Goal: Information Seeking & Learning: Find specific page/section

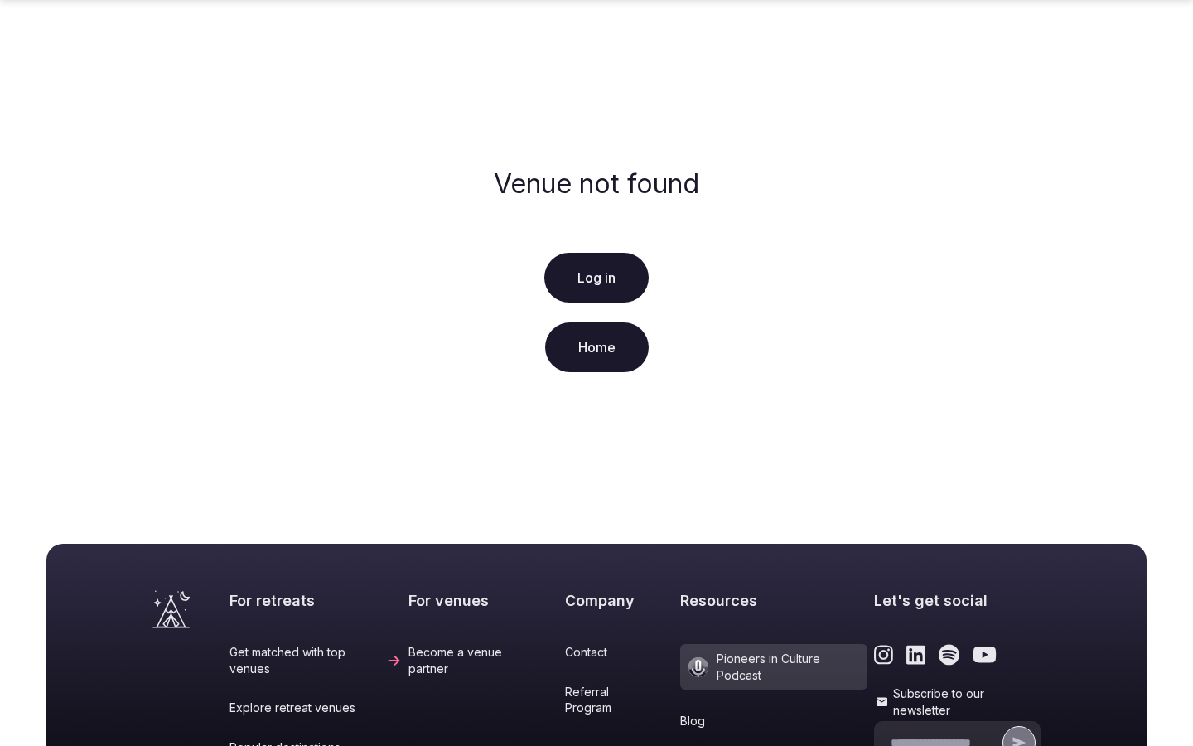
scroll to position [338, 0]
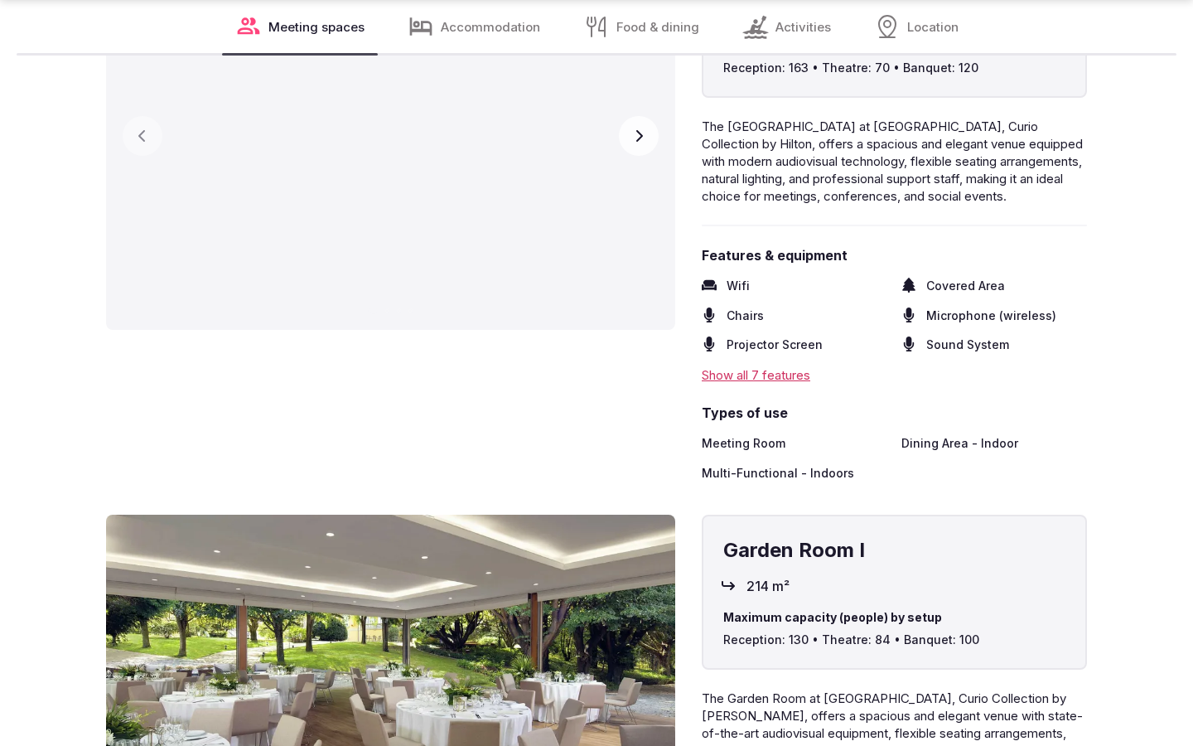
scroll to position [2738, 0]
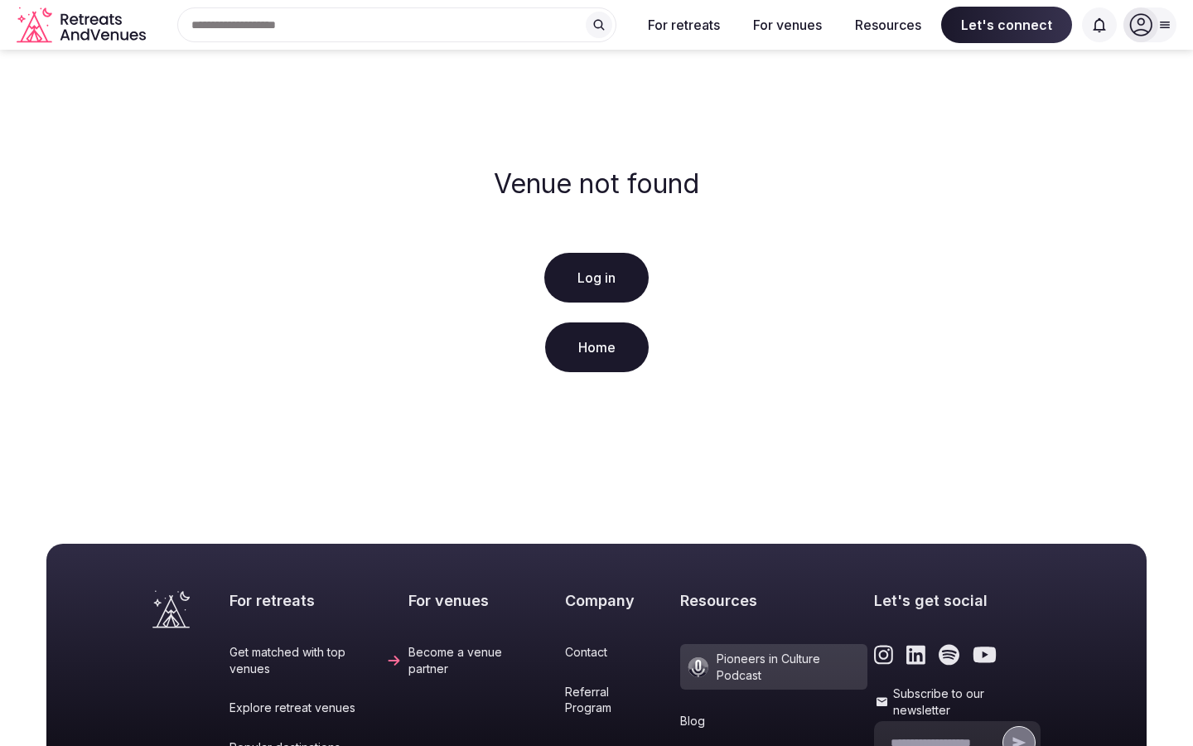
scroll to position [338, 0]
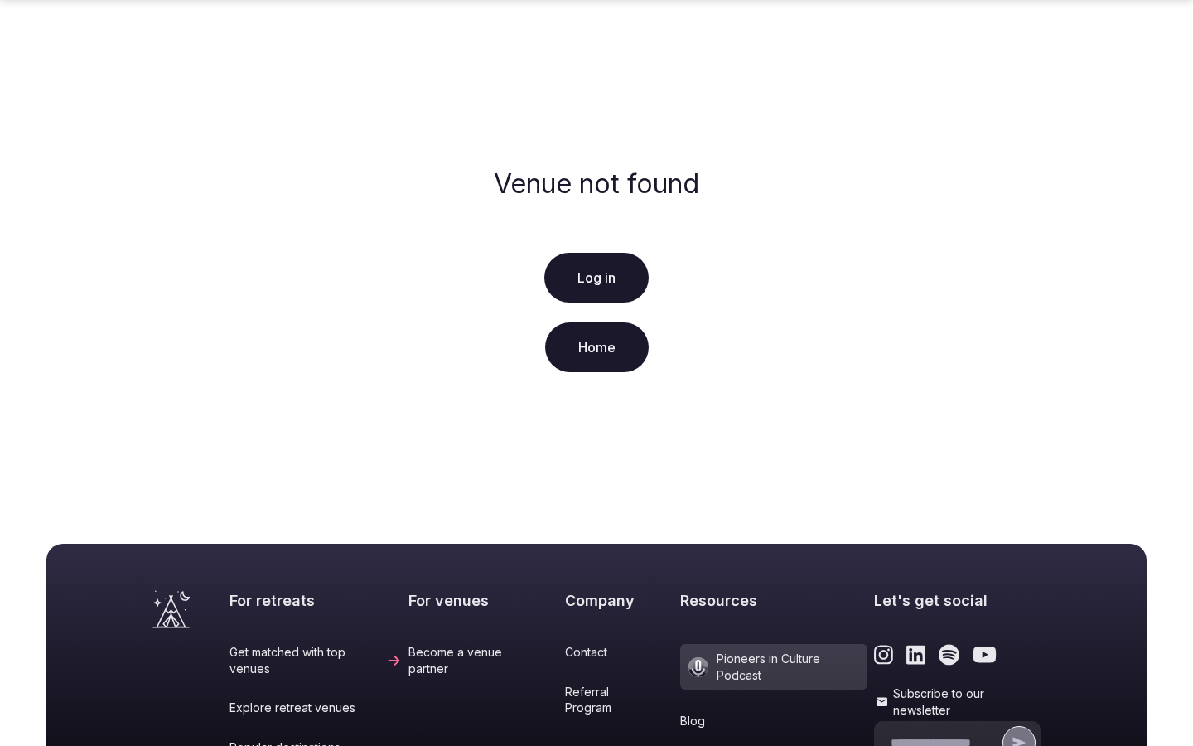
scroll to position [338, 0]
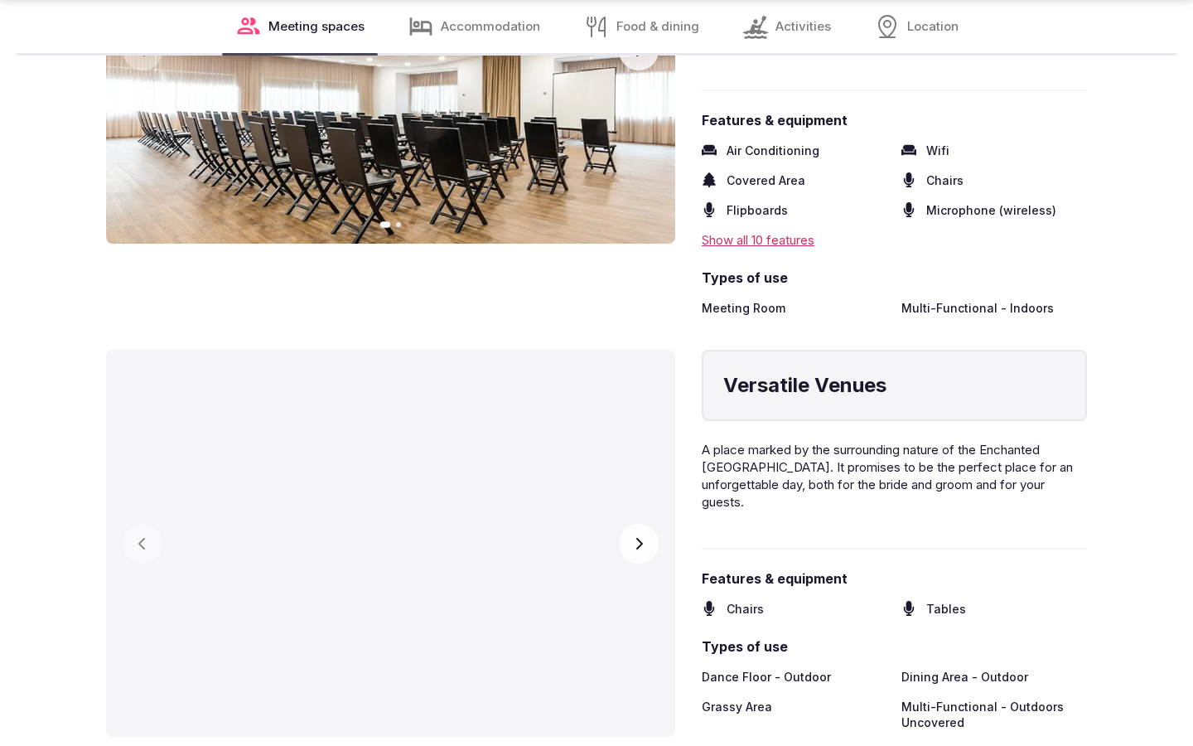
scroll to position [2738, 0]
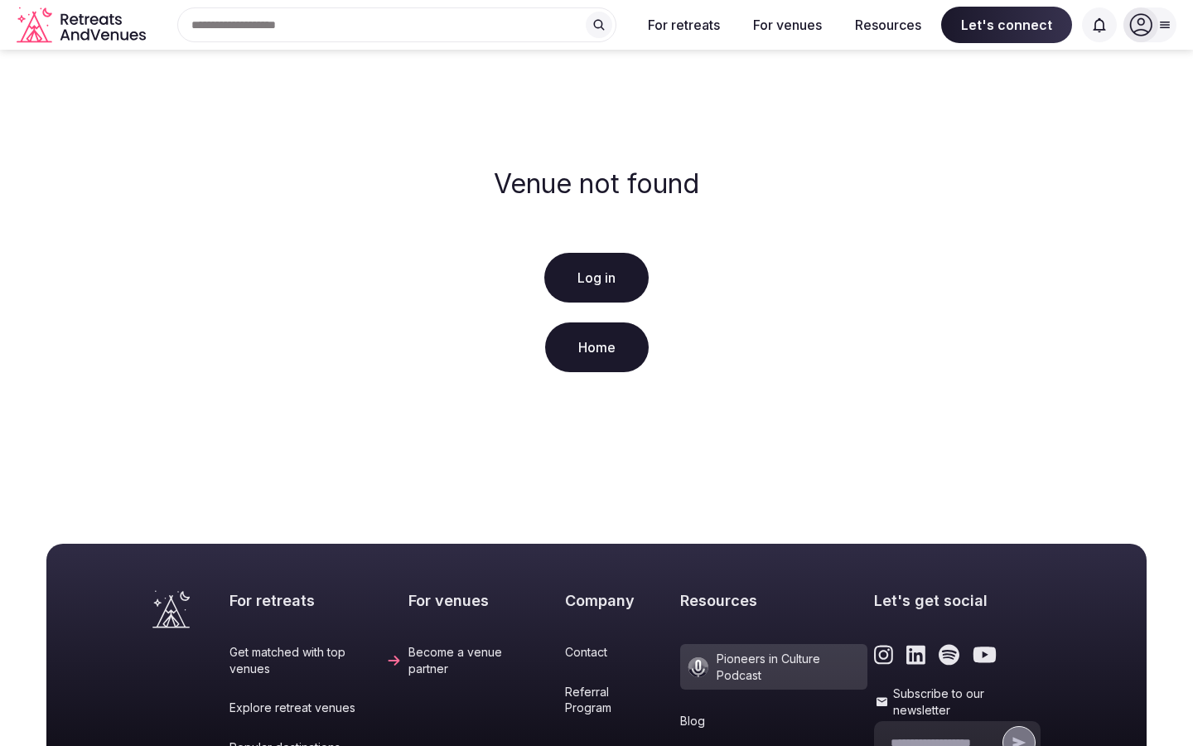
scroll to position [338, 0]
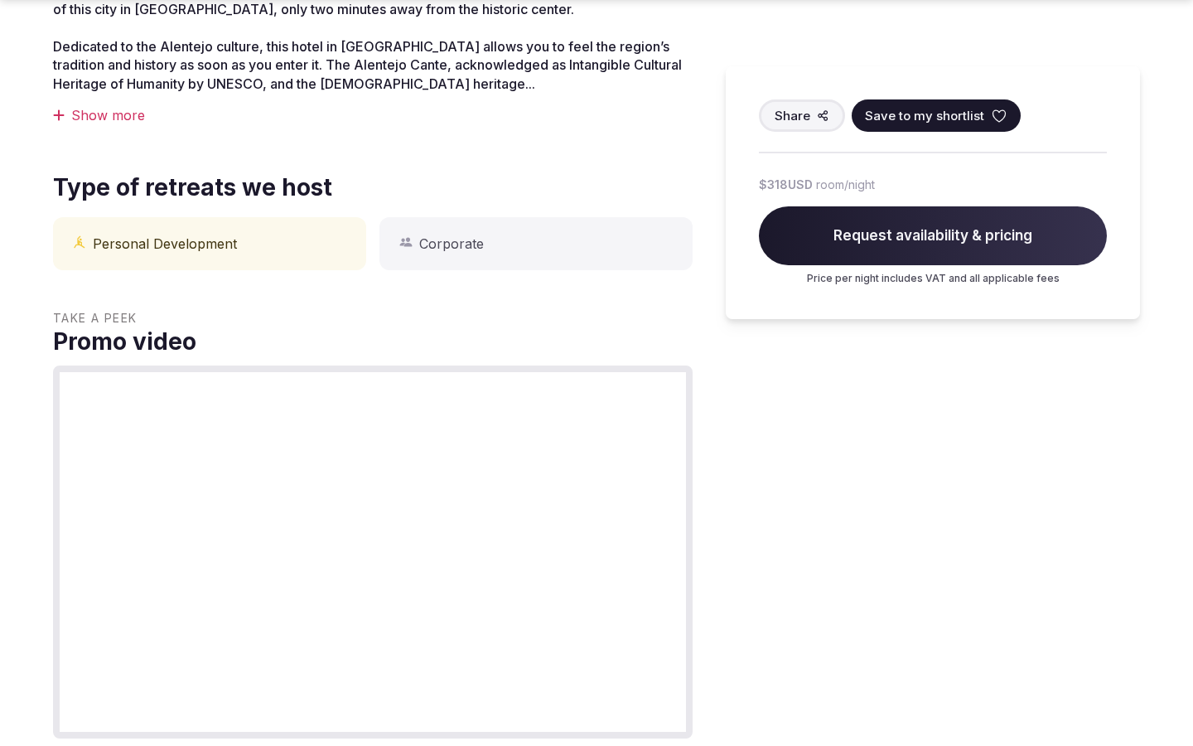
scroll to position [1372, 0]
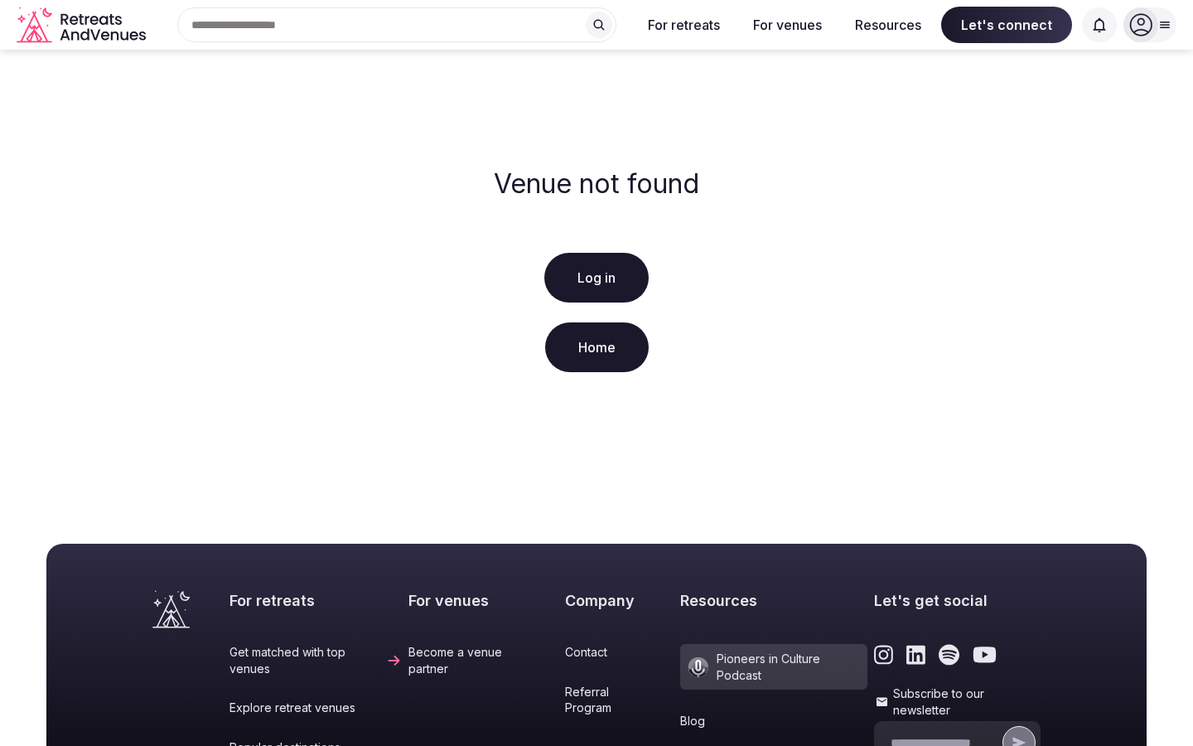
scroll to position [338, 0]
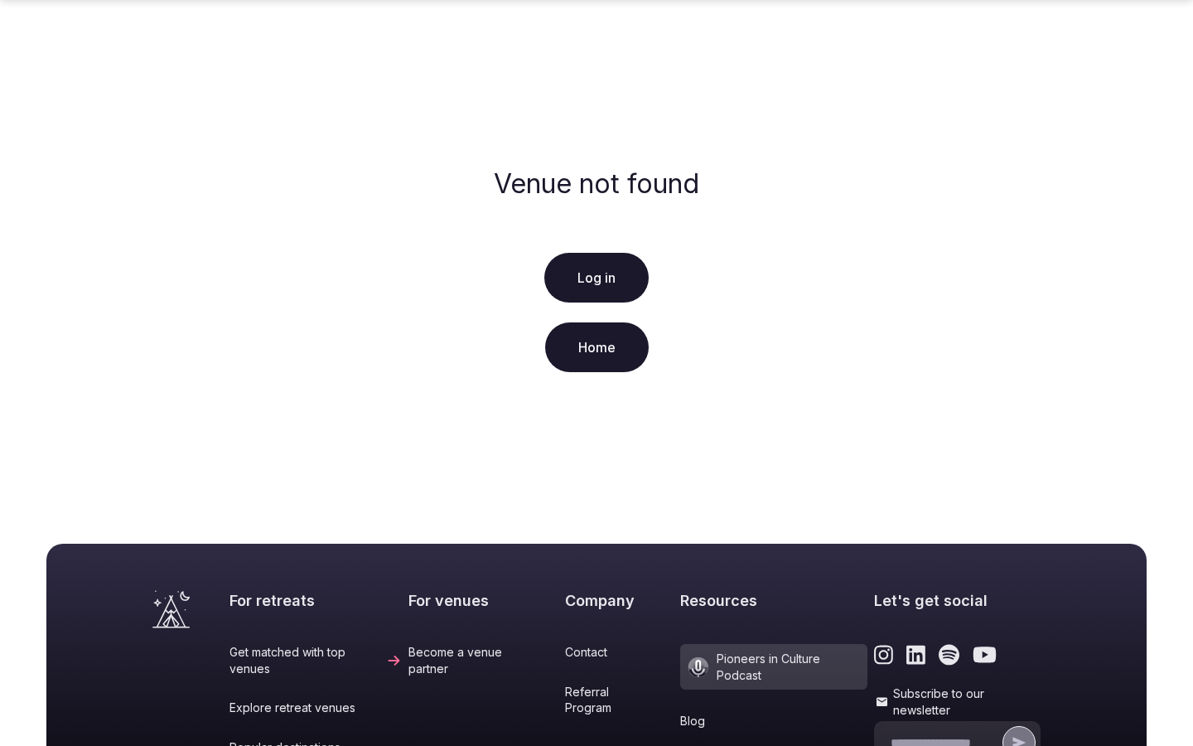
scroll to position [338, 0]
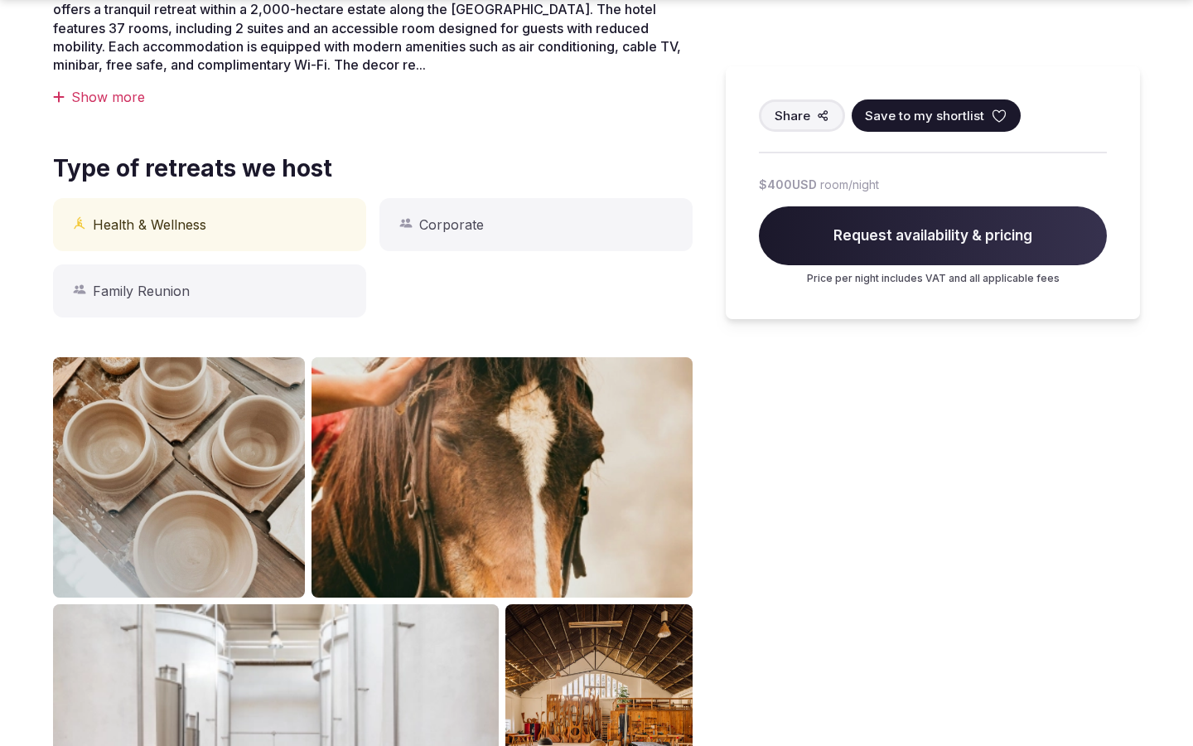
scroll to position [1372, 0]
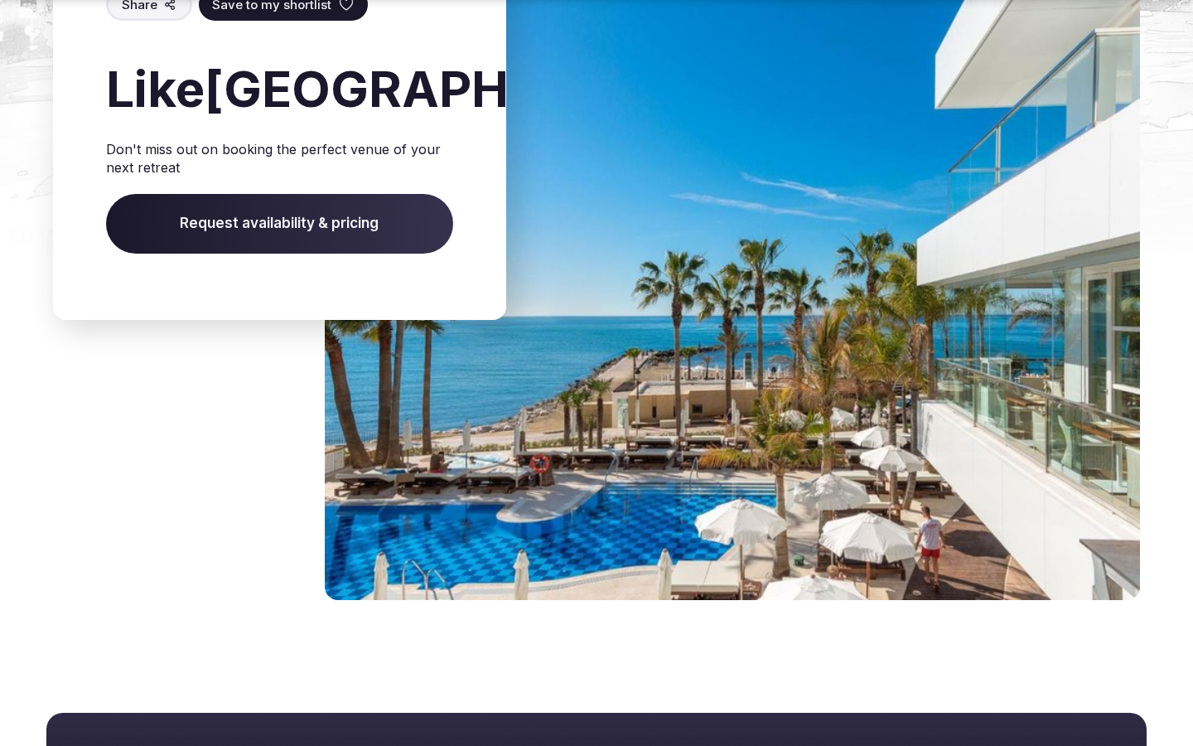
scroll to position [2590, 0]
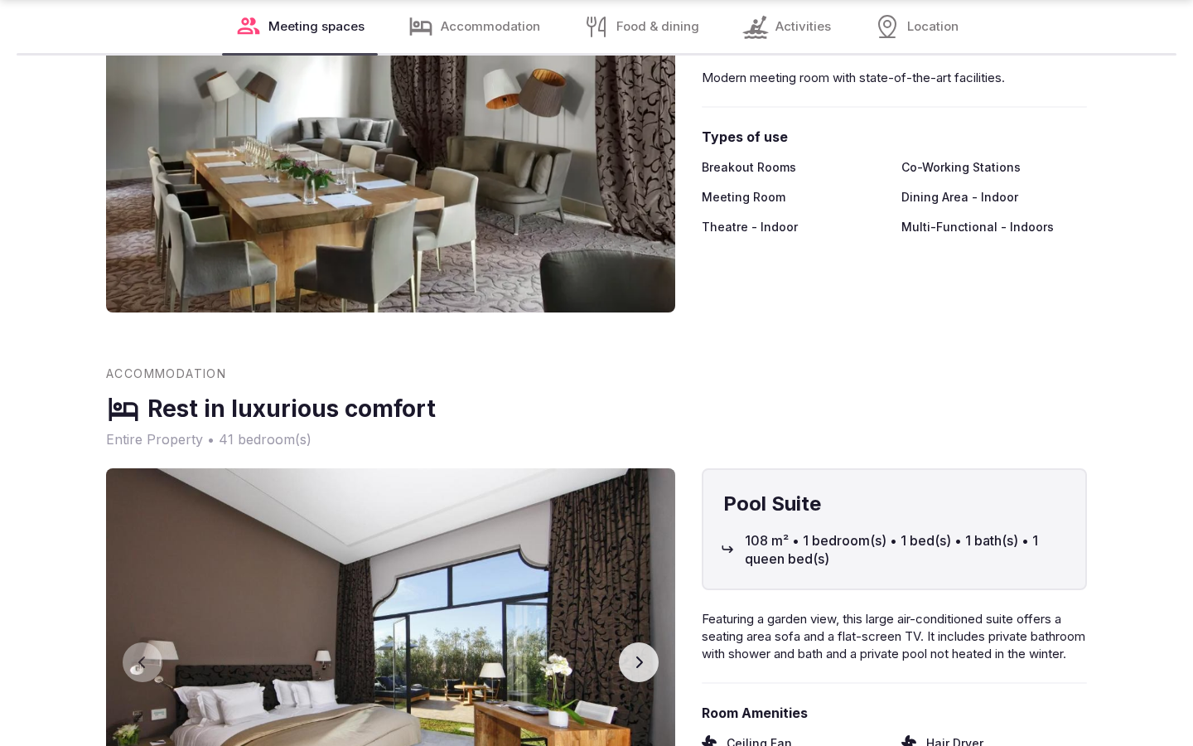
scroll to position [2738, 0]
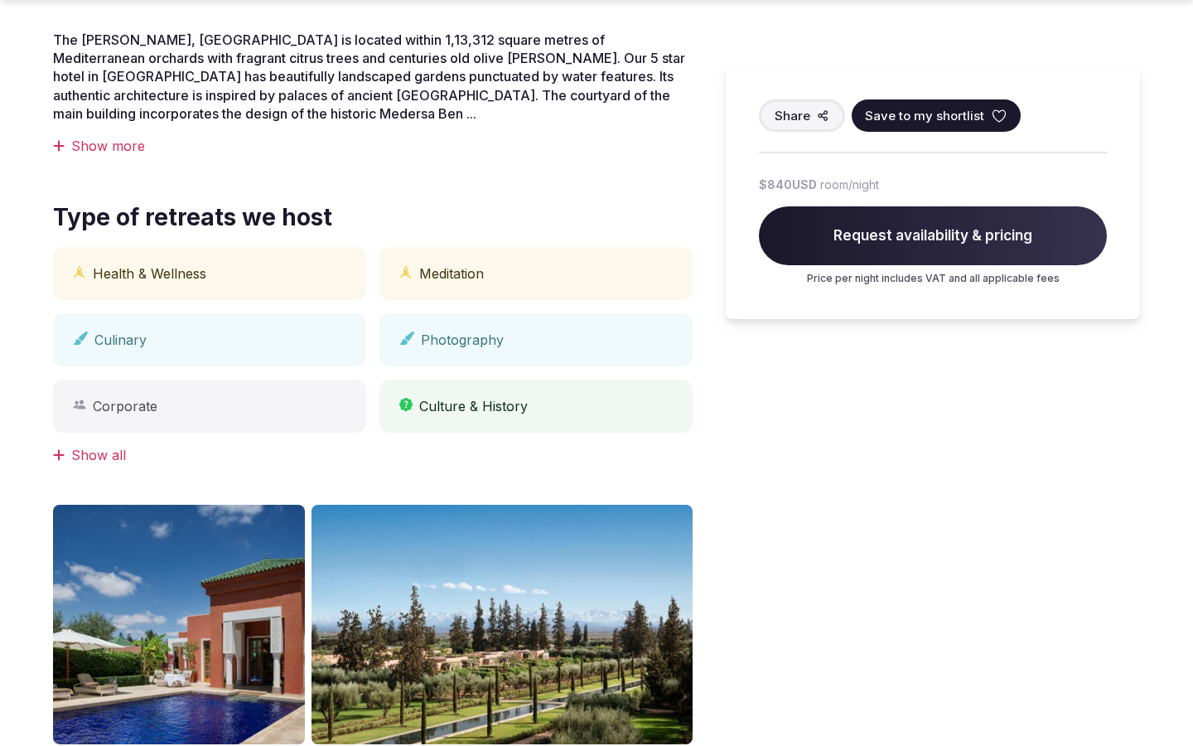
scroll to position [1372, 0]
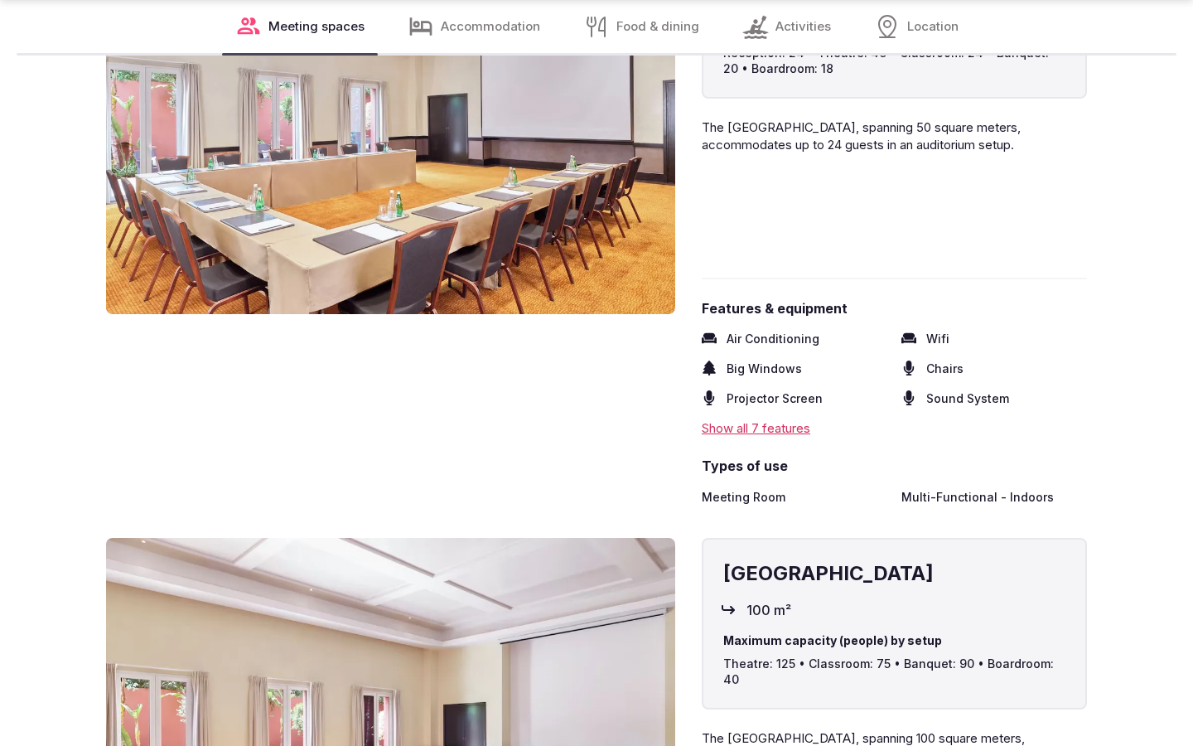
scroll to position [2737, 0]
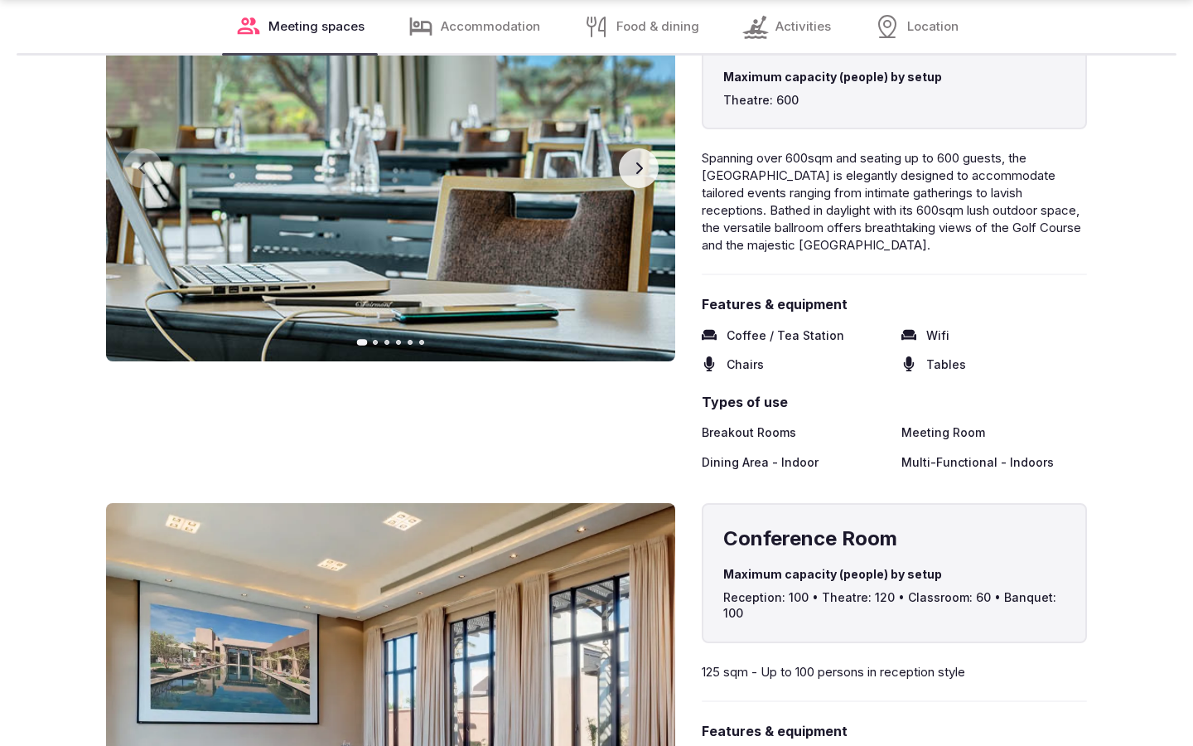
scroll to position [2738, 0]
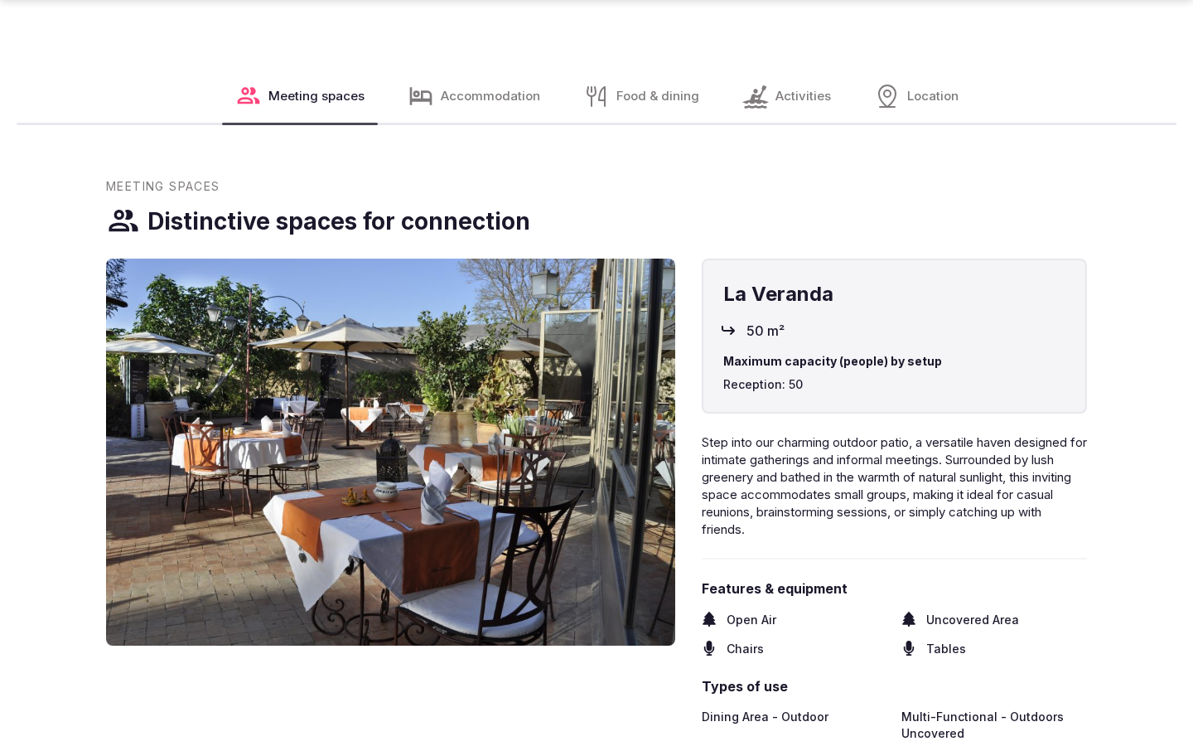
scroll to position [2794, 0]
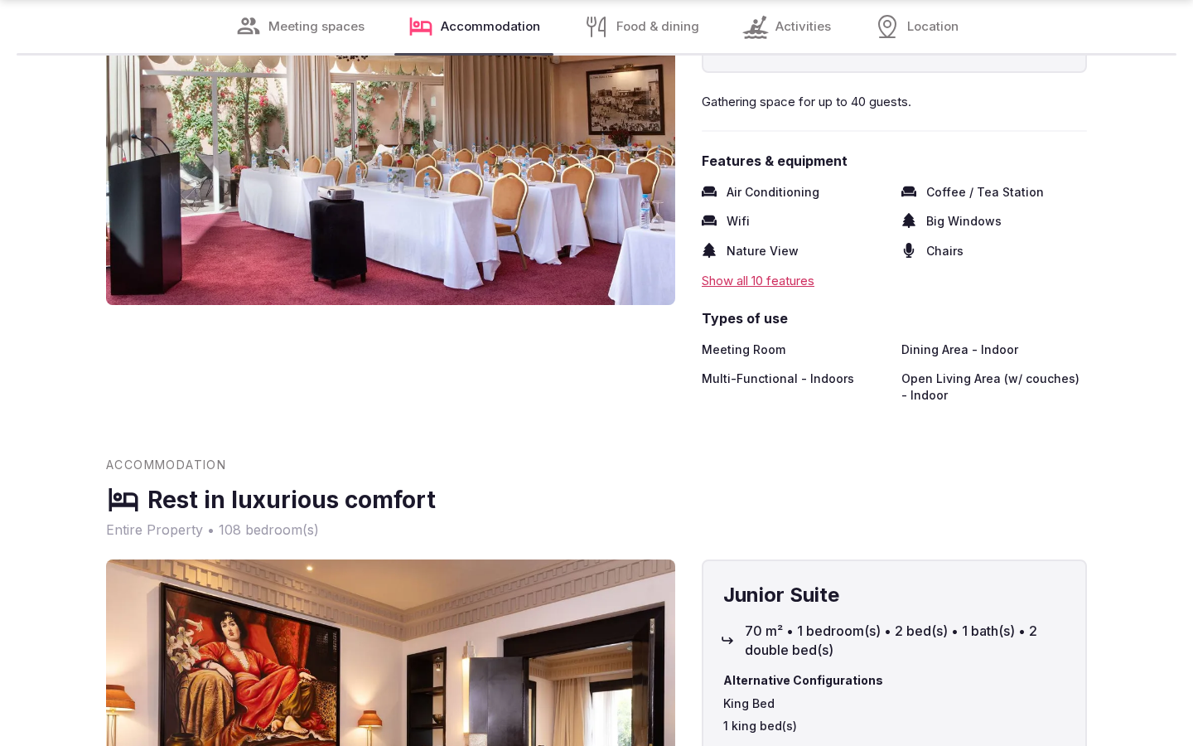
scroll to position [2027, 0]
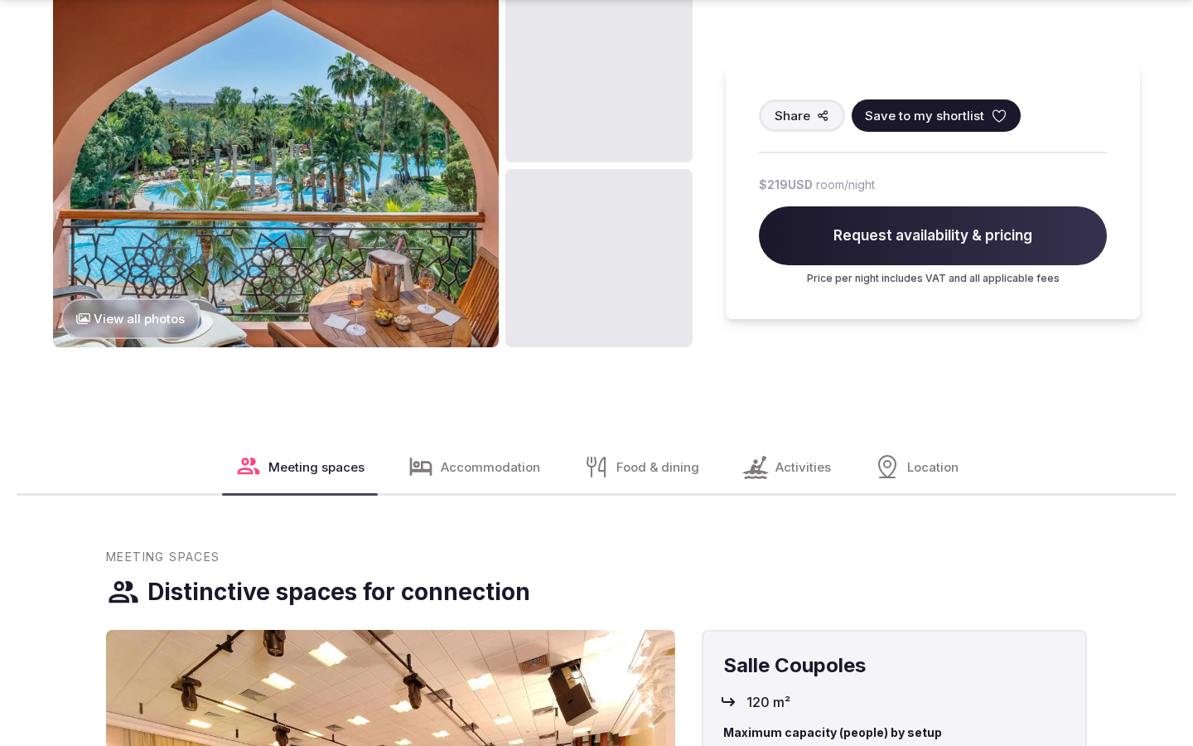
scroll to position [2083, 0]
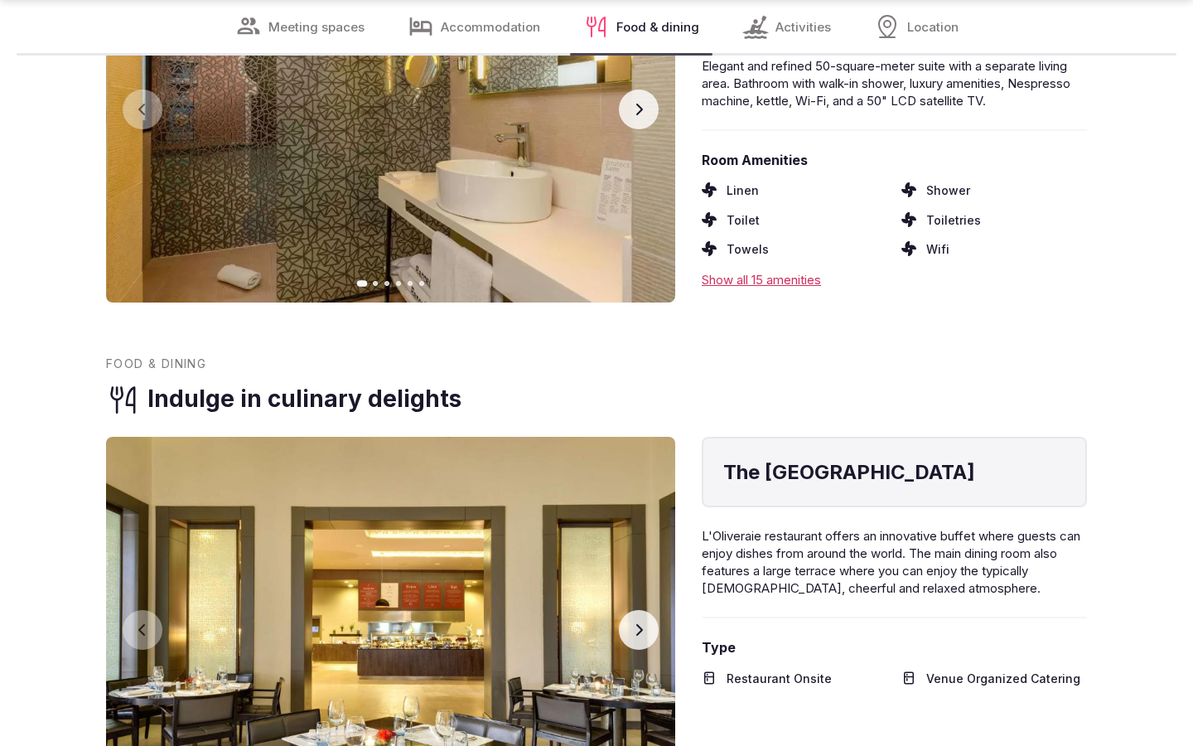
scroll to position [2683, 0]
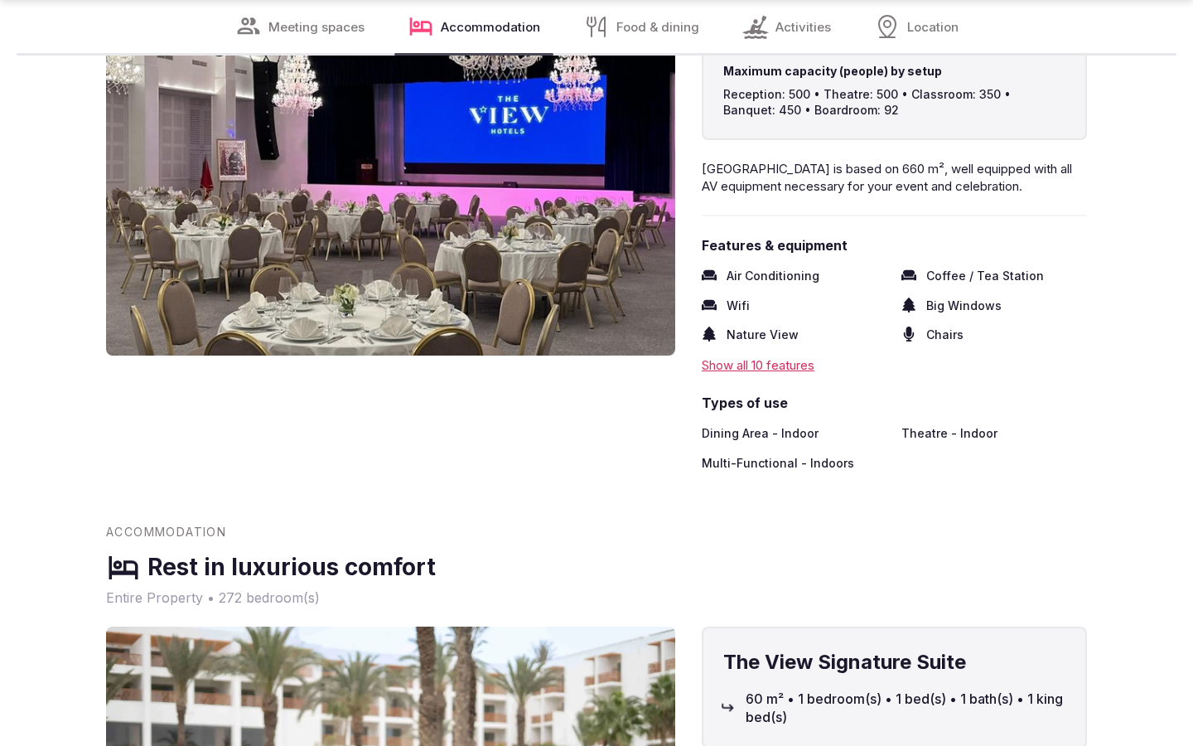
scroll to position [2027, 0]
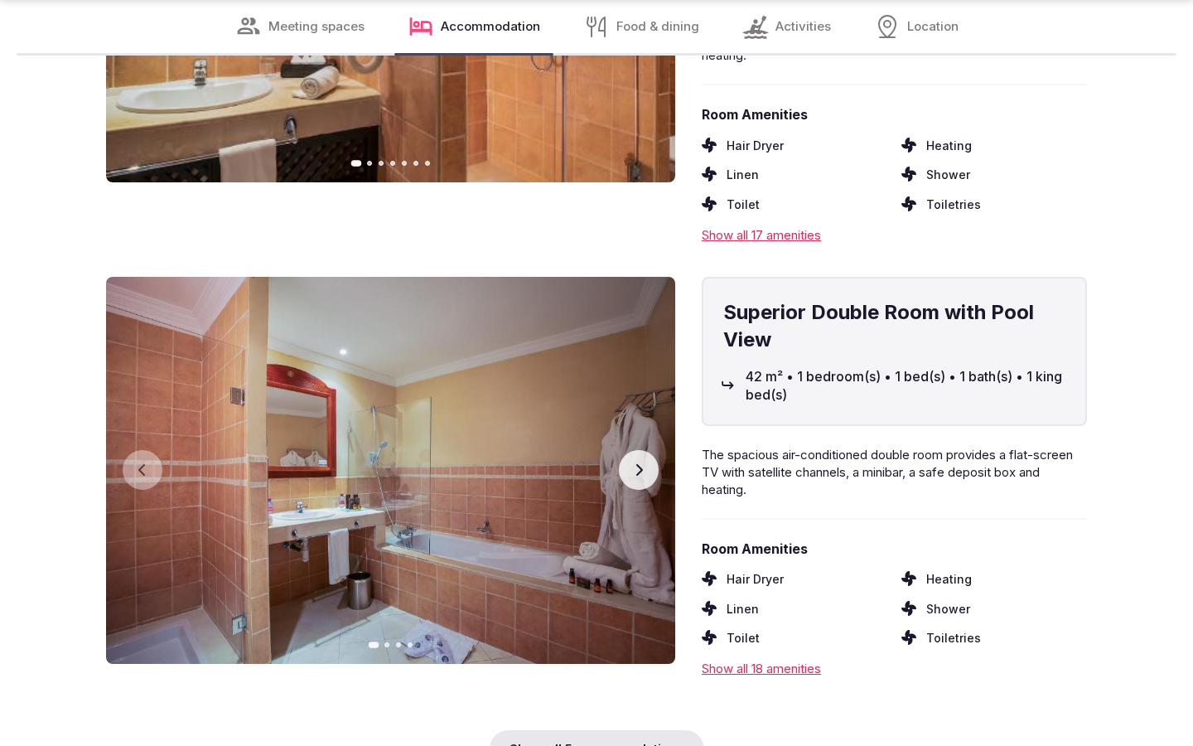
scroll to position [2683, 0]
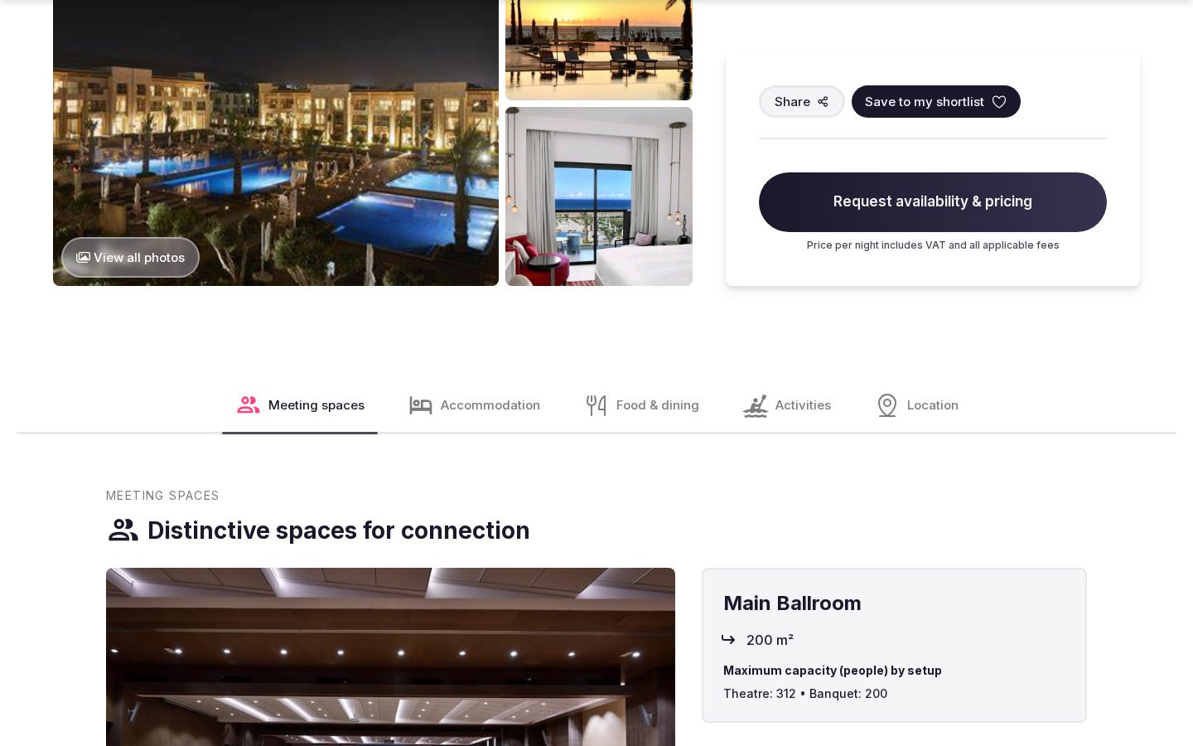
scroll to position [2083, 0]
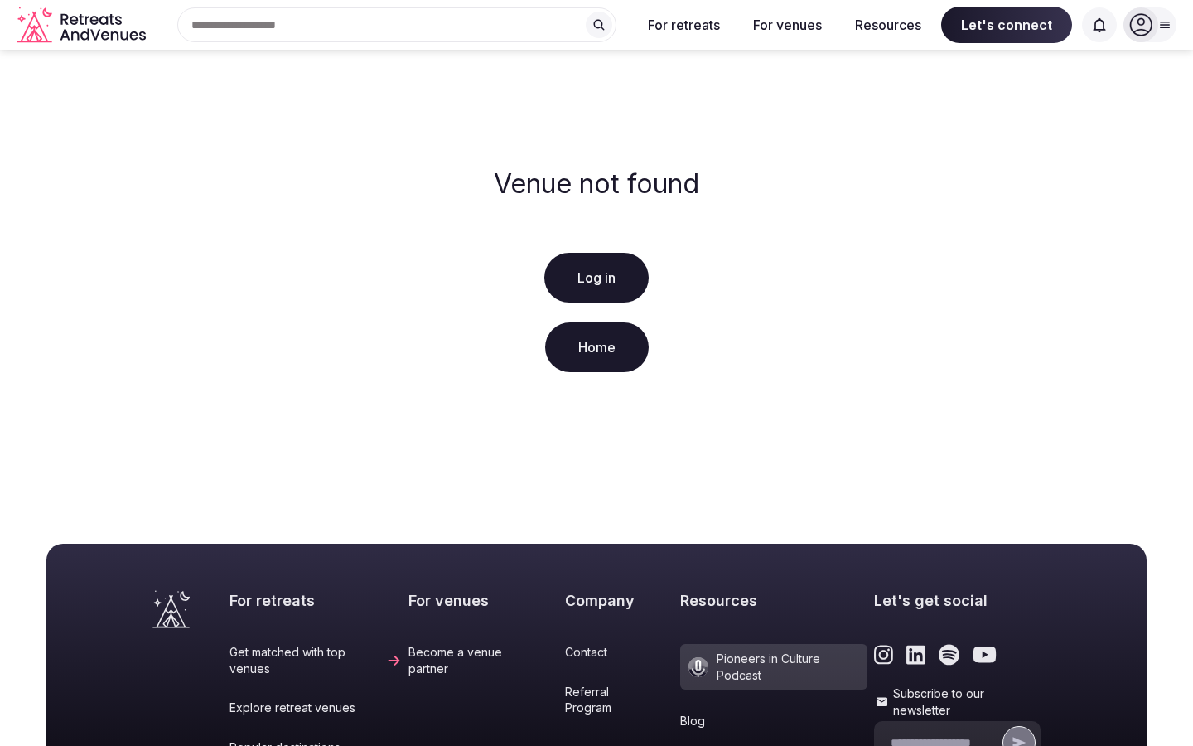
scroll to position [338, 0]
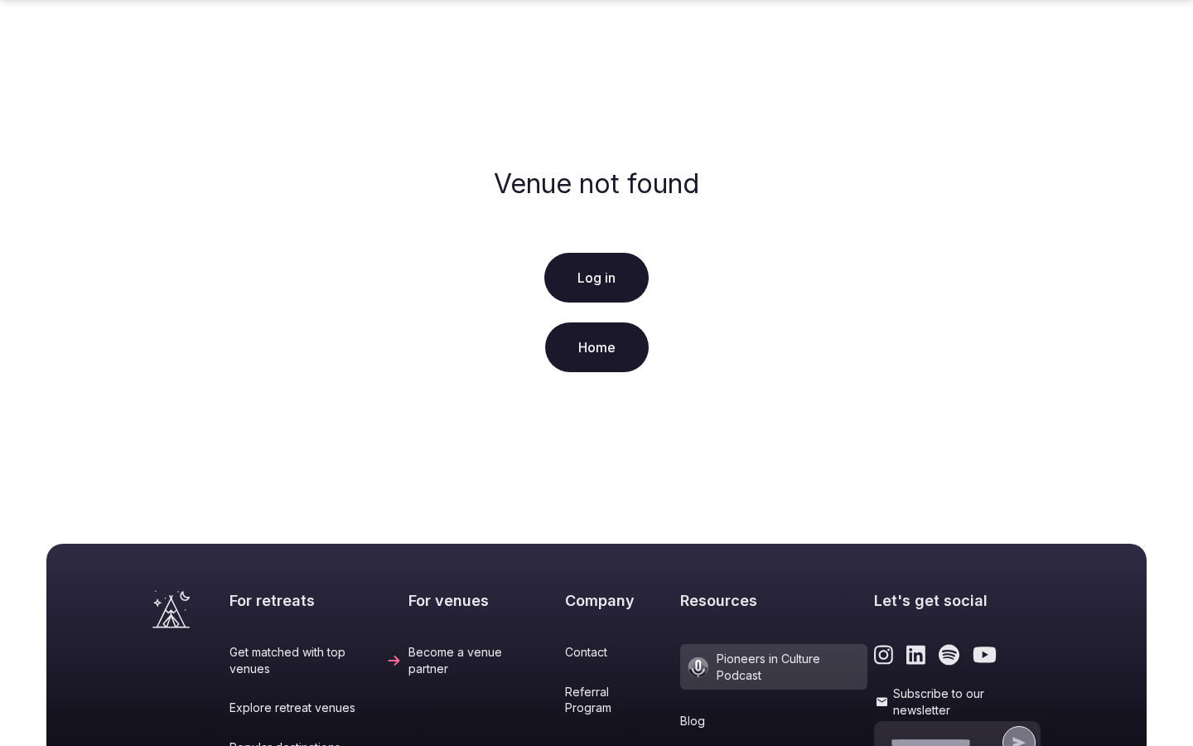
scroll to position [338, 0]
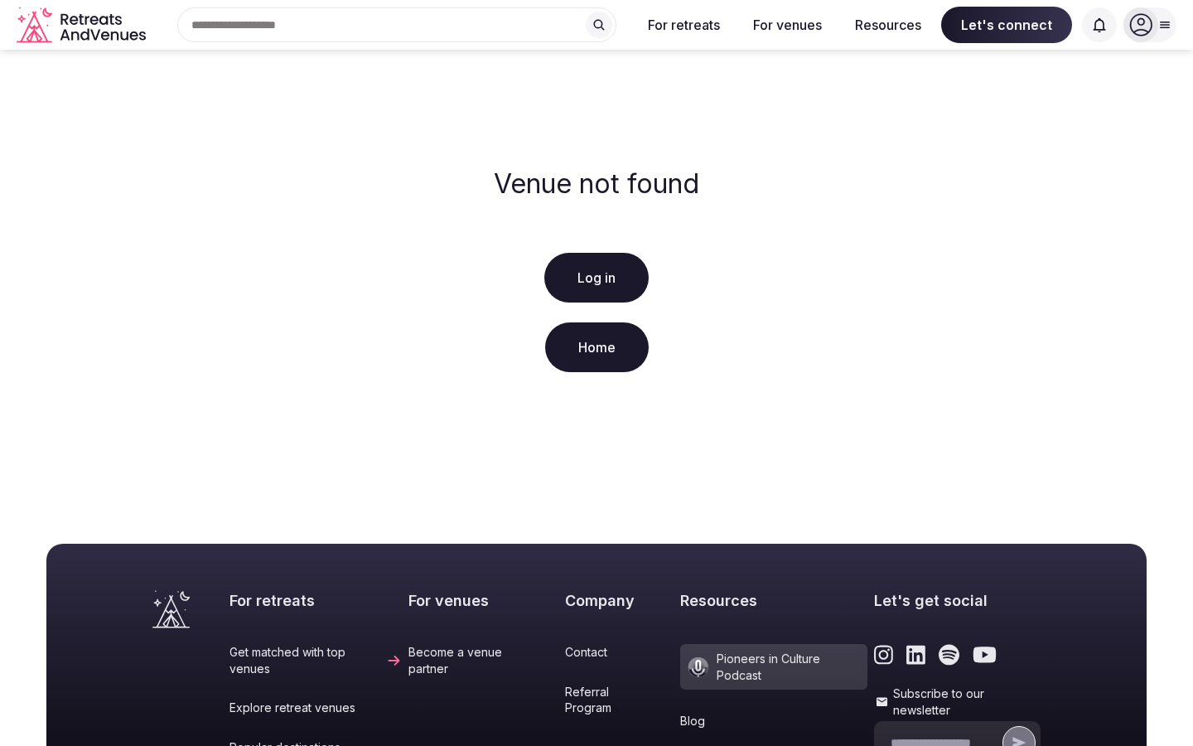
scroll to position [338, 0]
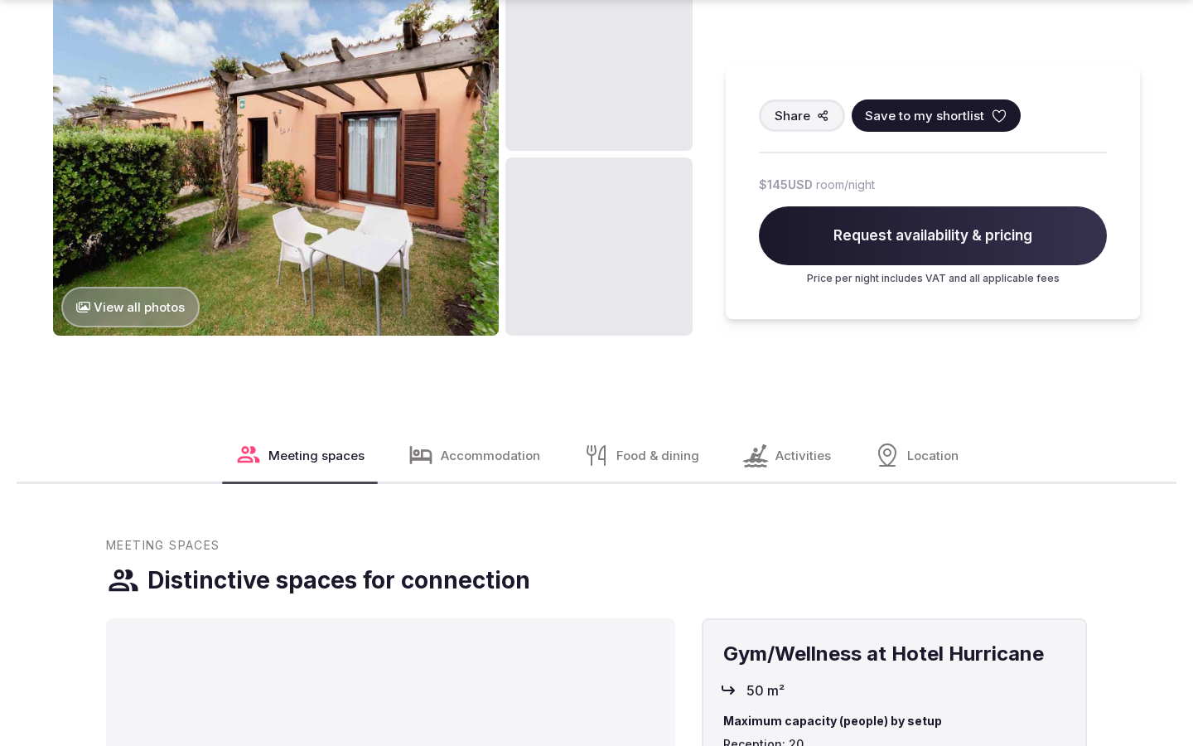
scroll to position [2083, 0]
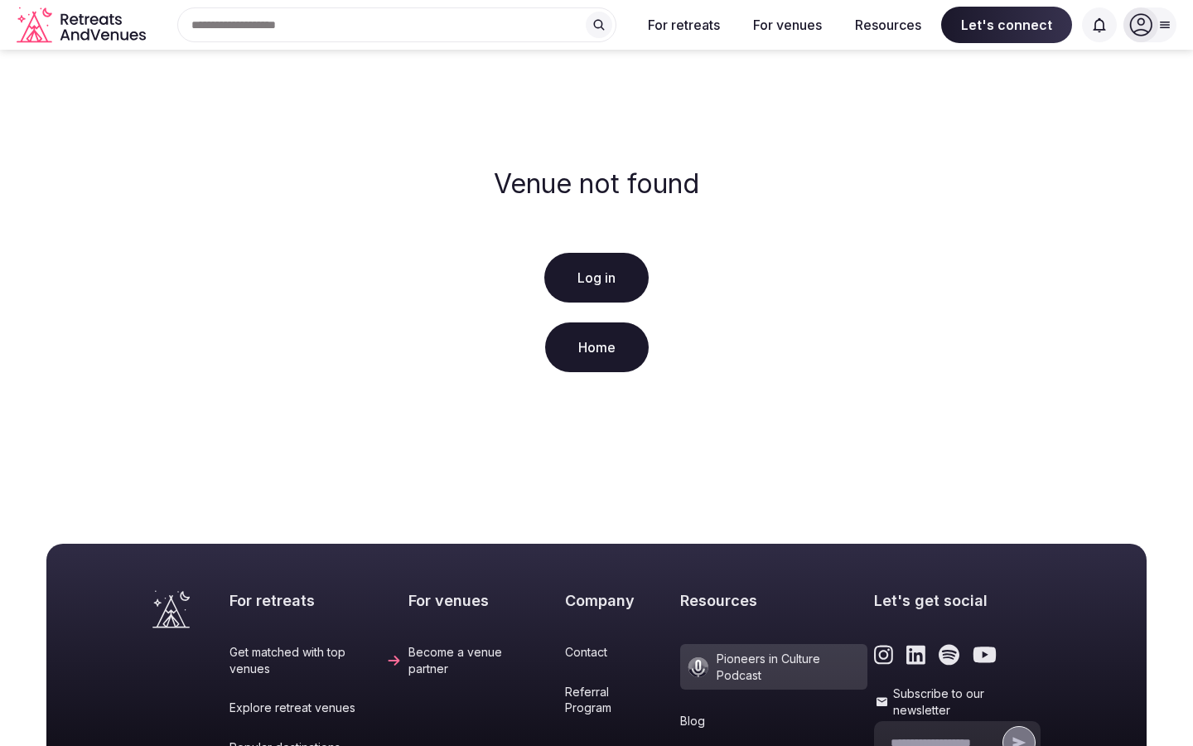
scroll to position [338, 0]
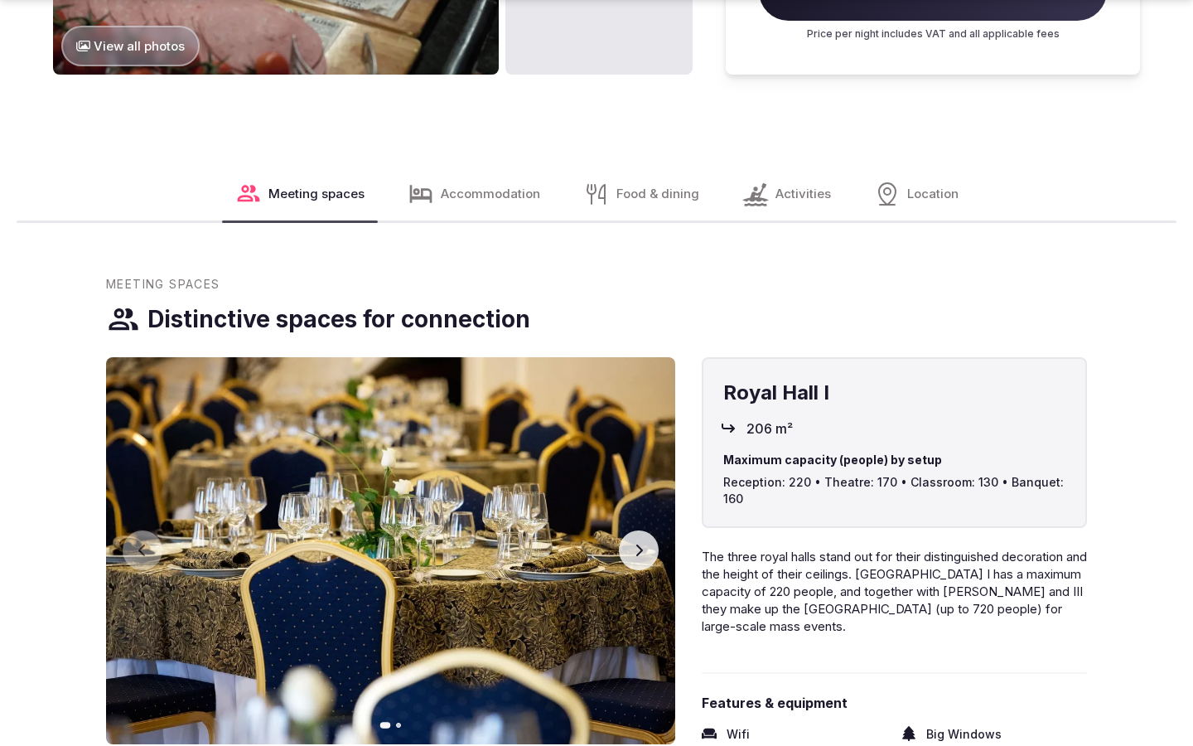
scroll to position [2794, 0]
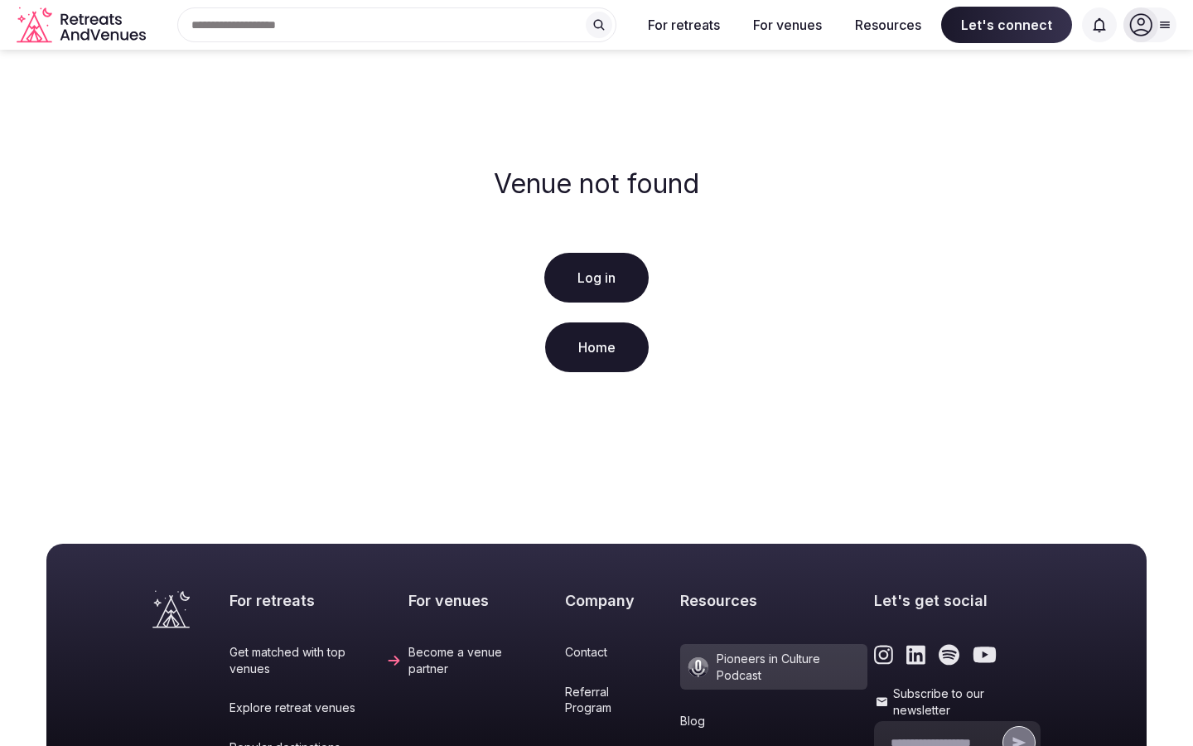
scroll to position [338, 0]
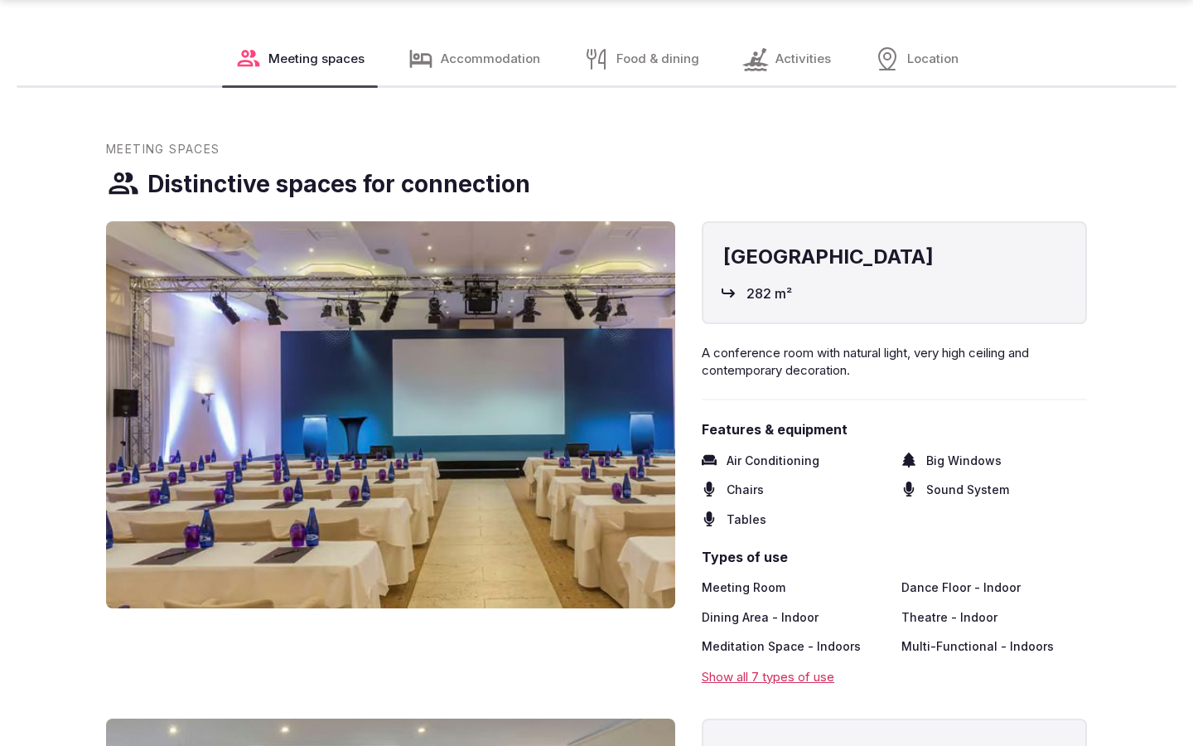
scroll to position [2794, 0]
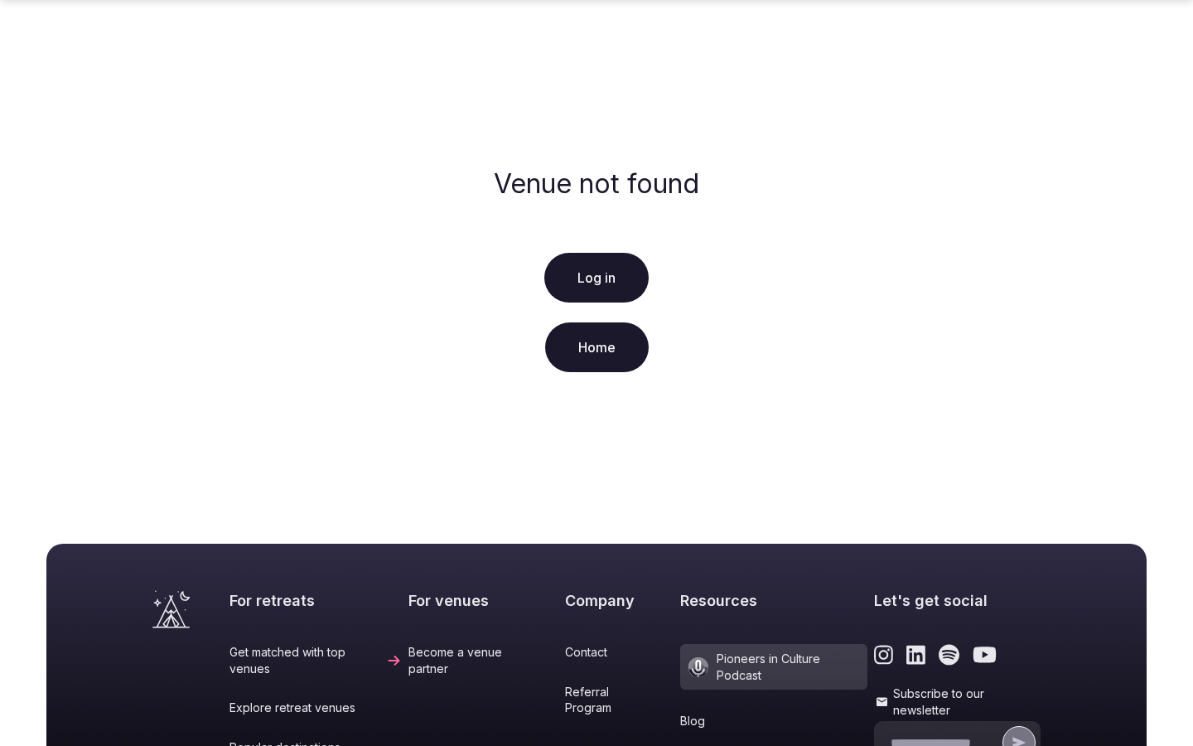
scroll to position [338, 0]
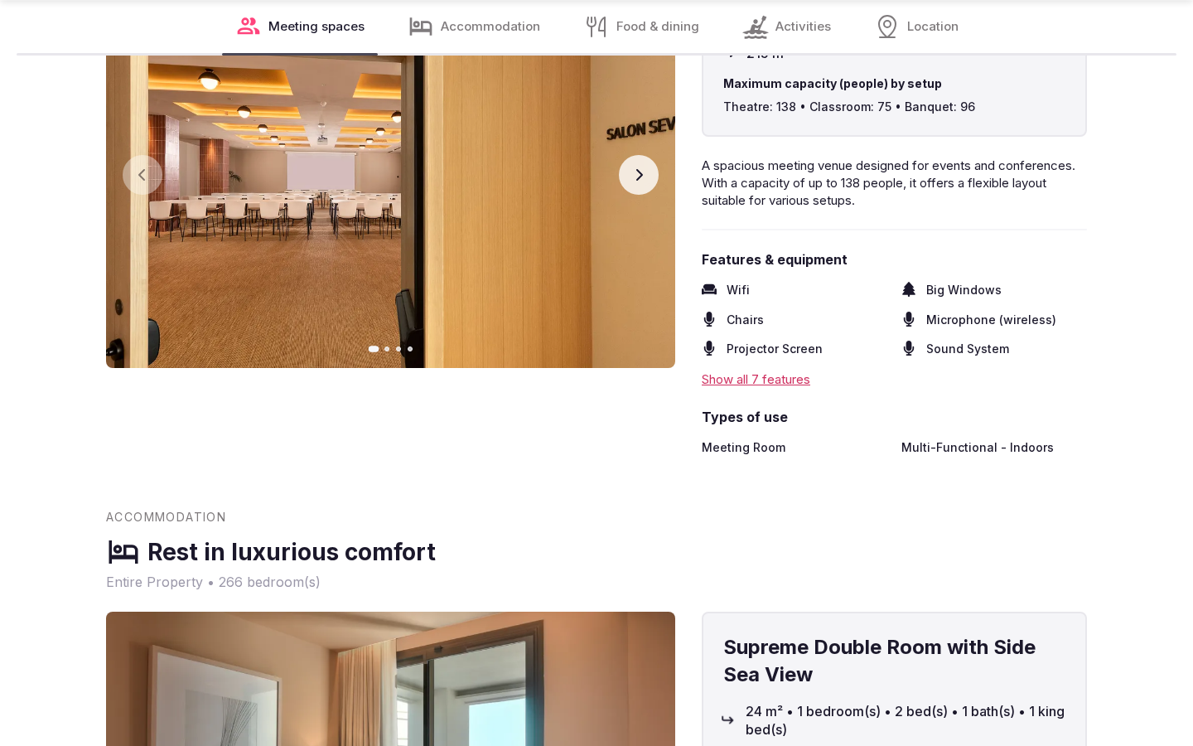
scroll to position [2738, 0]
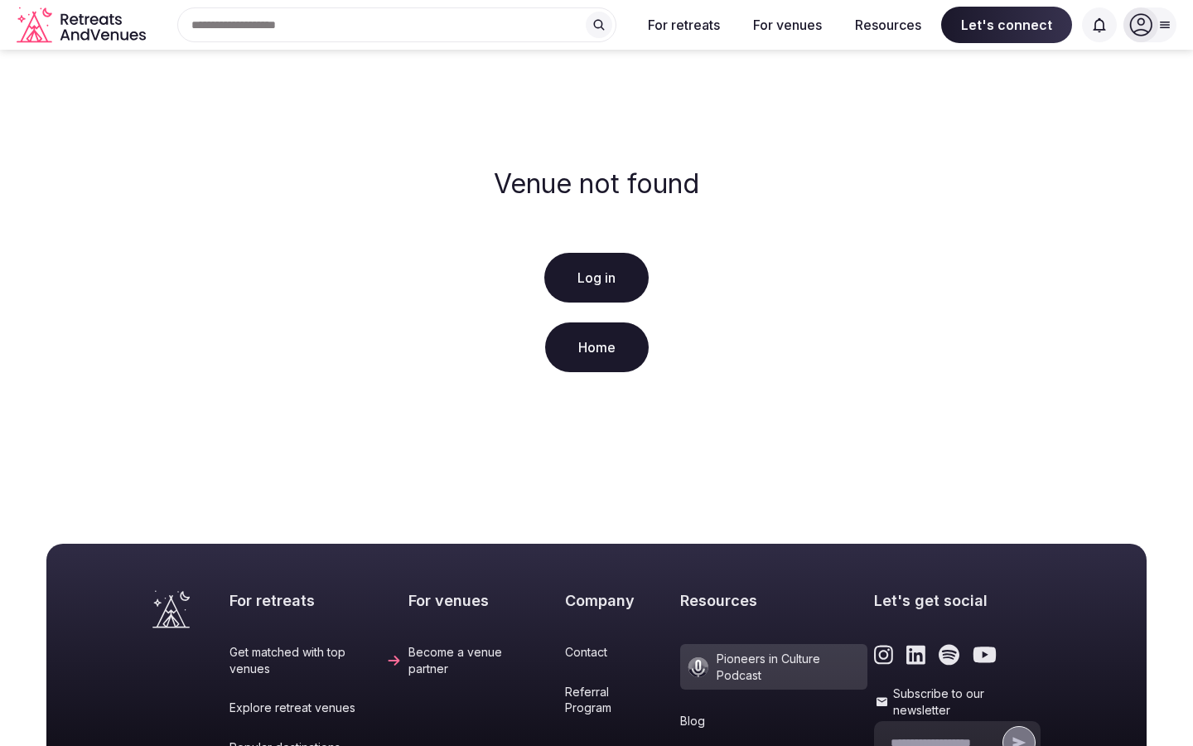
scroll to position [338, 0]
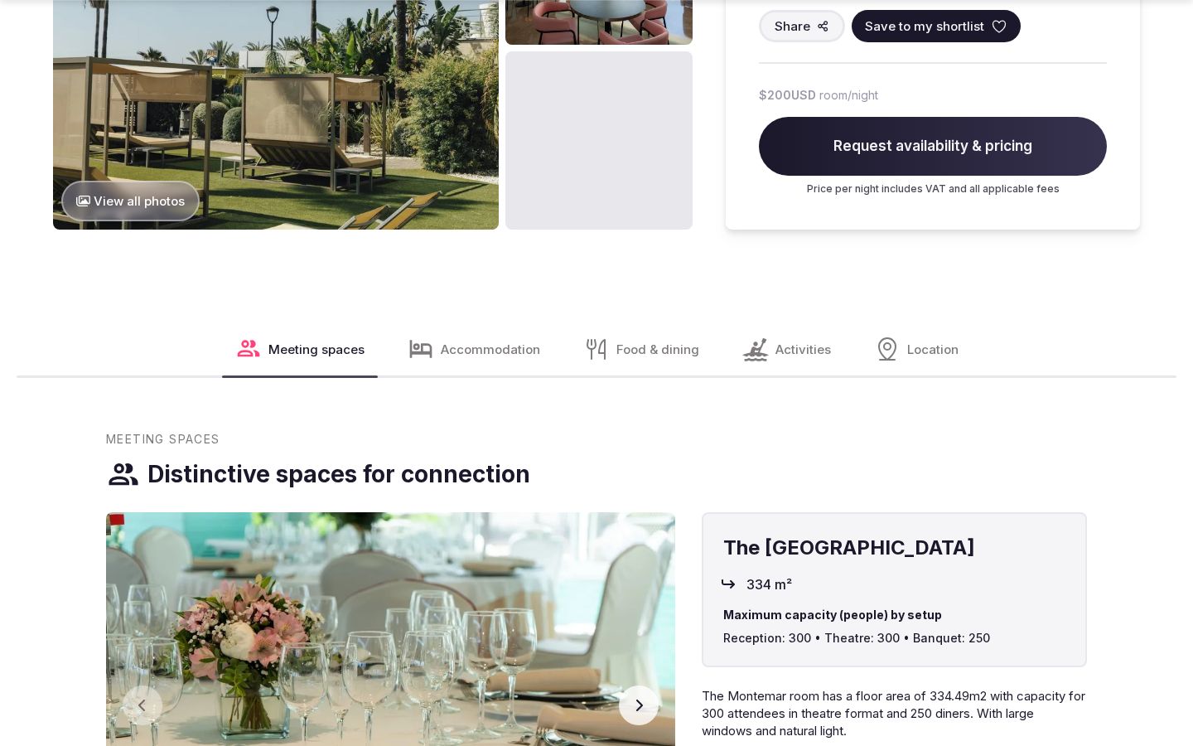
scroll to position [2083, 0]
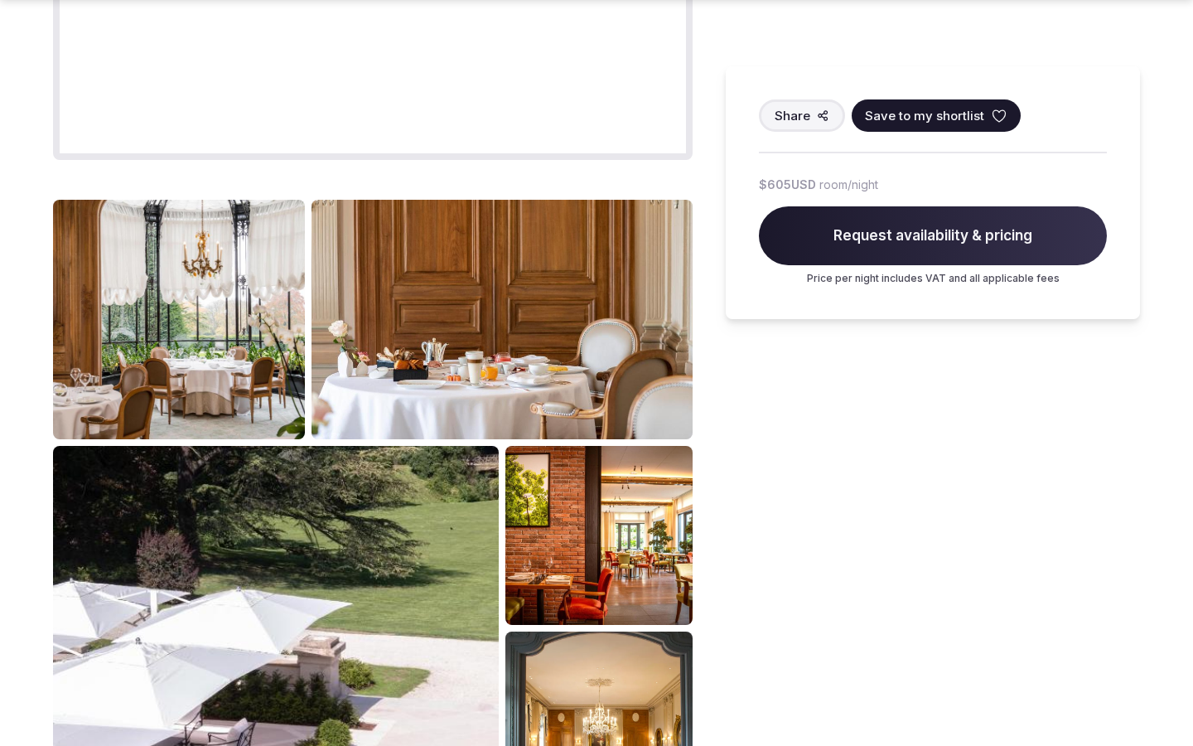
scroll to position [2083, 0]
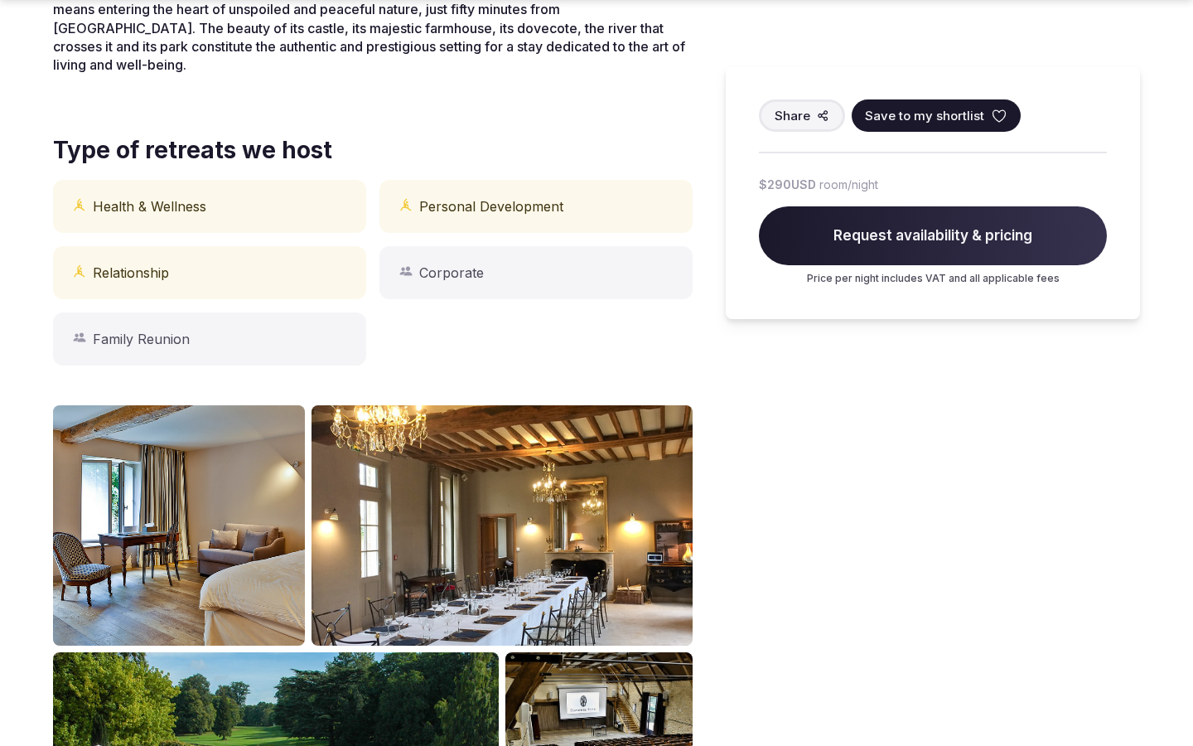
scroll to position [1372, 0]
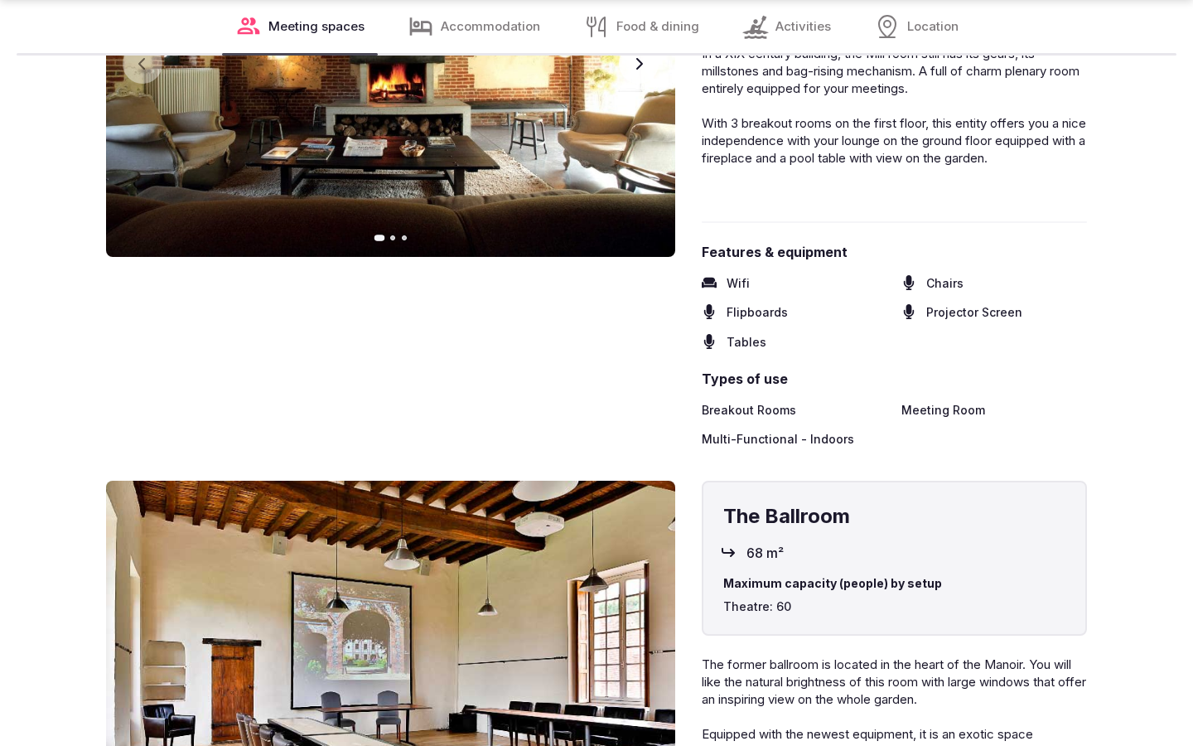
scroll to position [2738, 0]
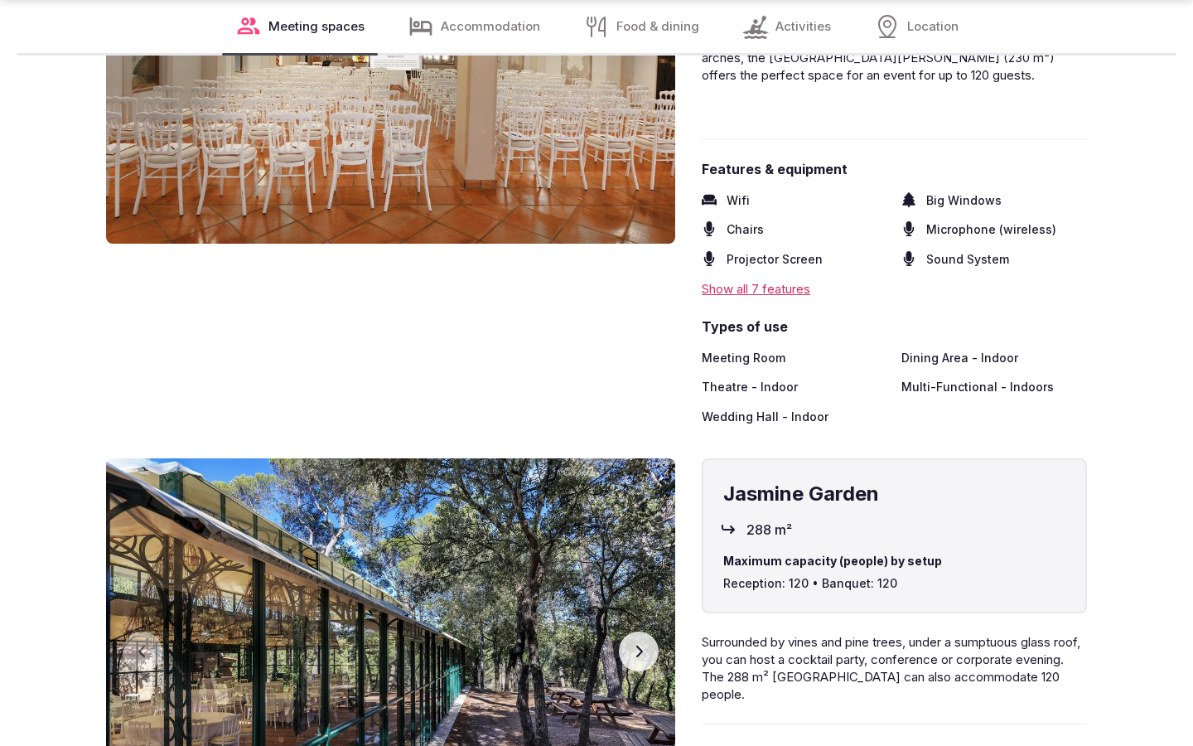
scroll to position [2738, 0]
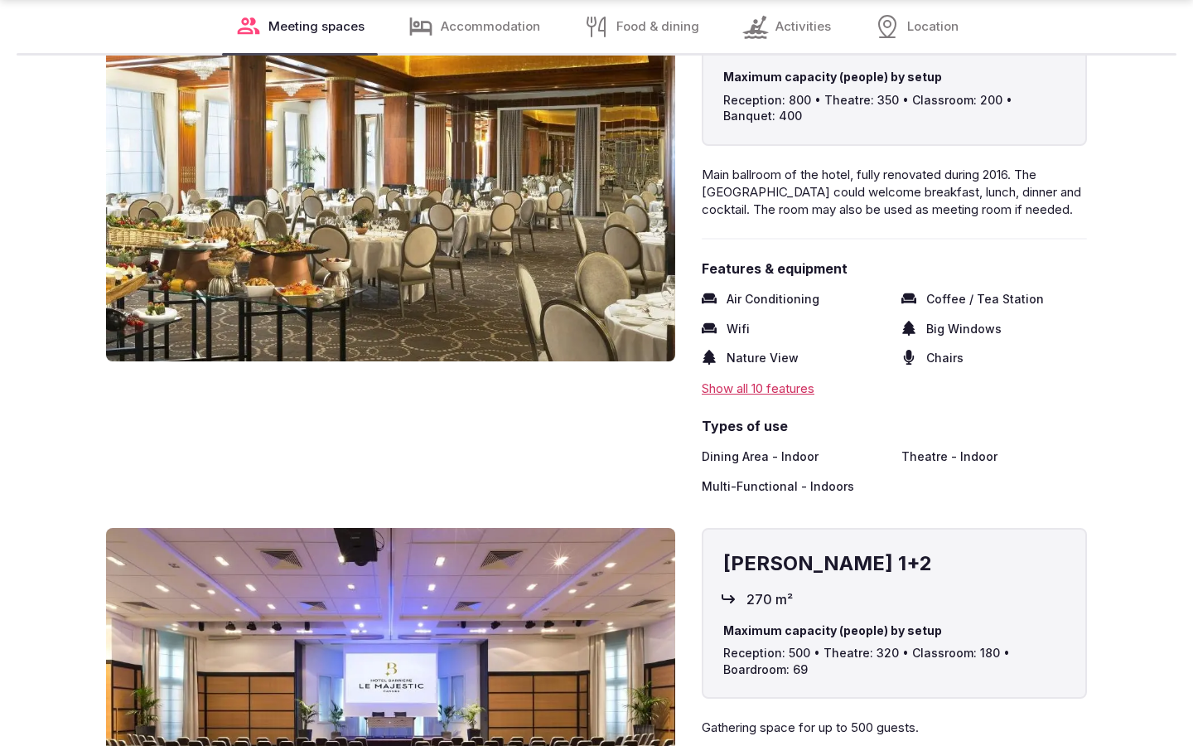
scroll to position [2738, 0]
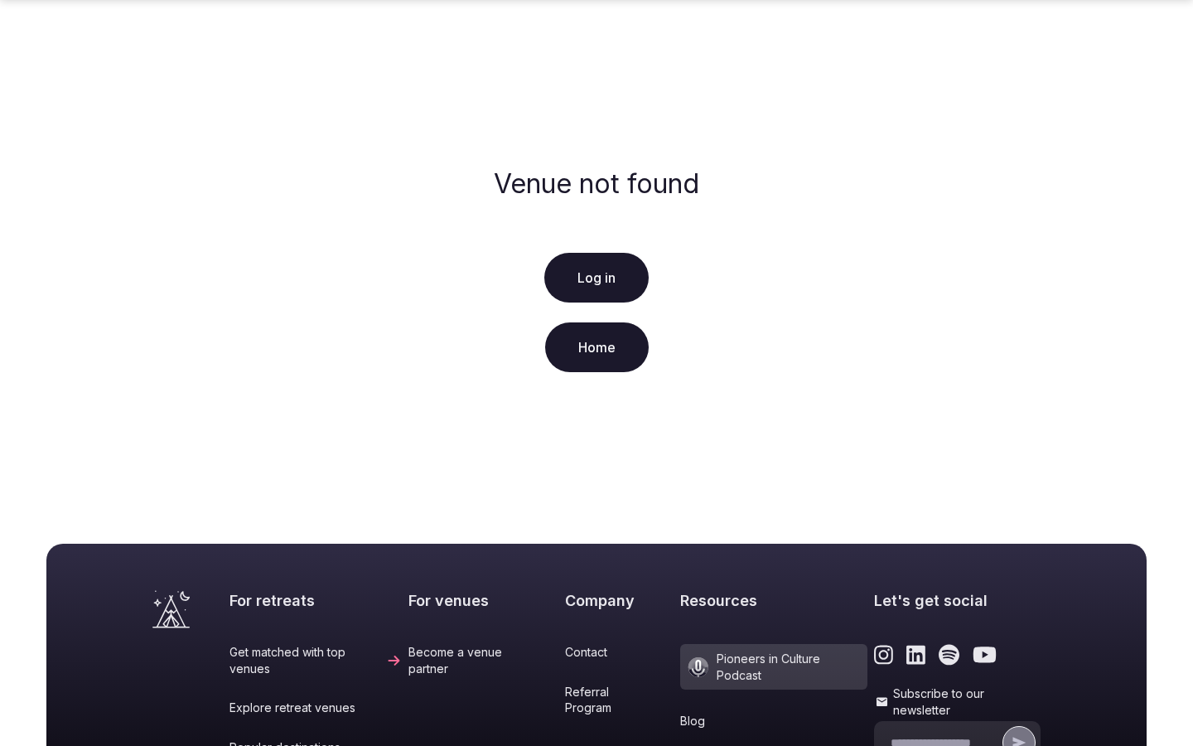
scroll to position [338, 0]
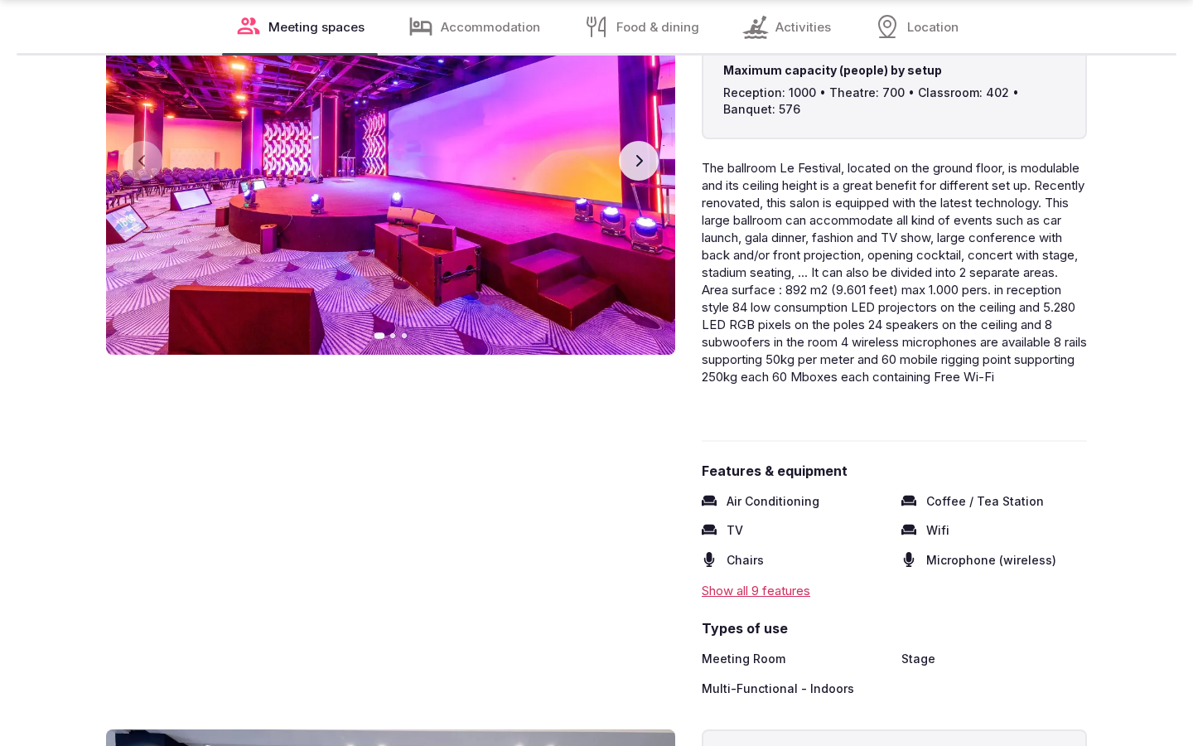
scroll to position [2738, 0]
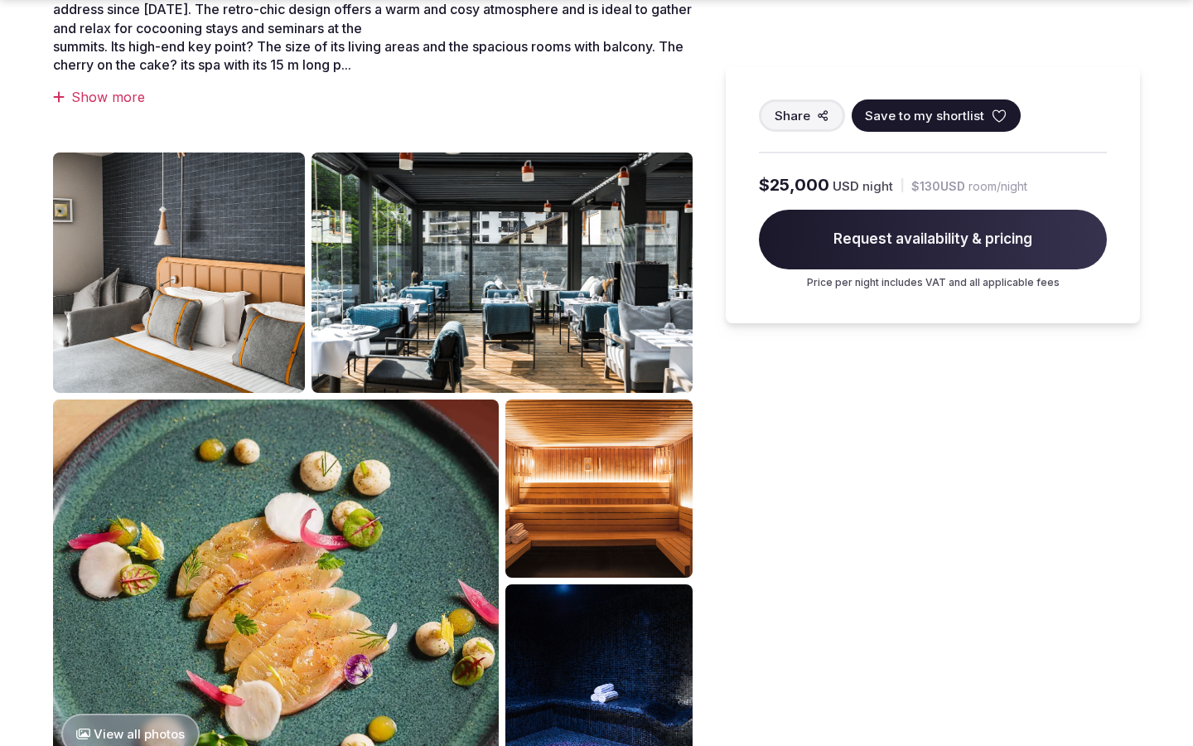
scroll to position [1372, 0]
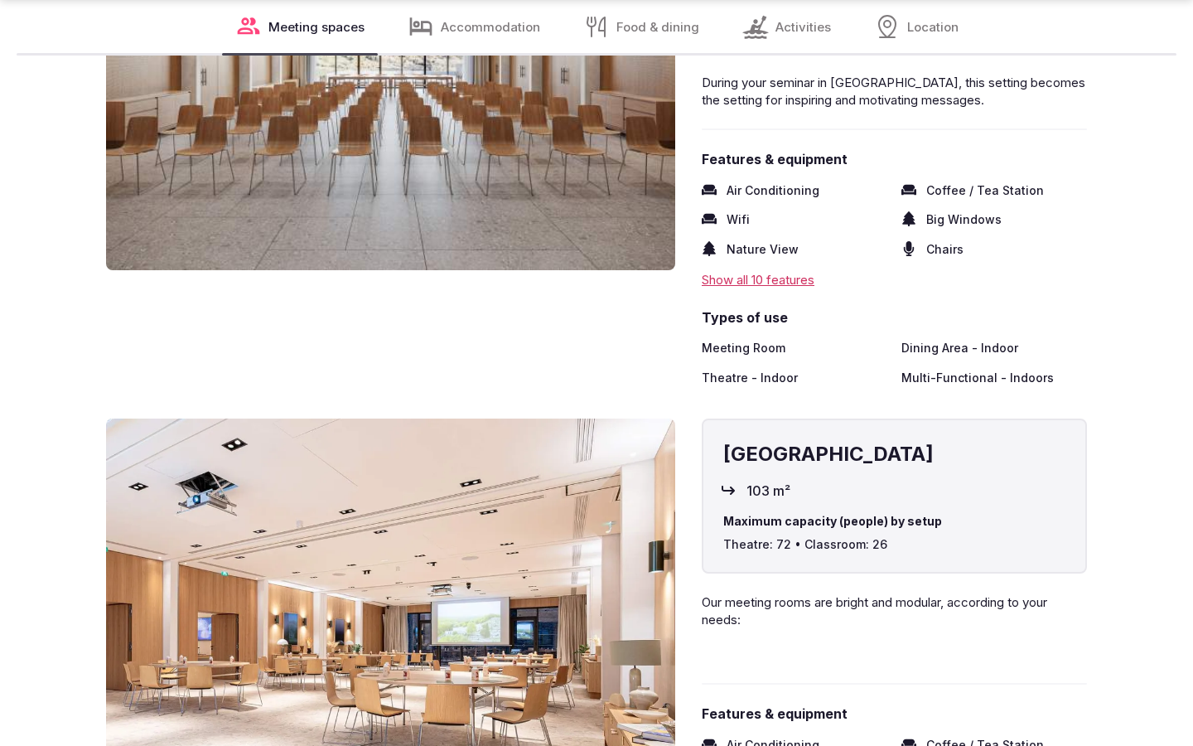
scroll to position [2732, 0]
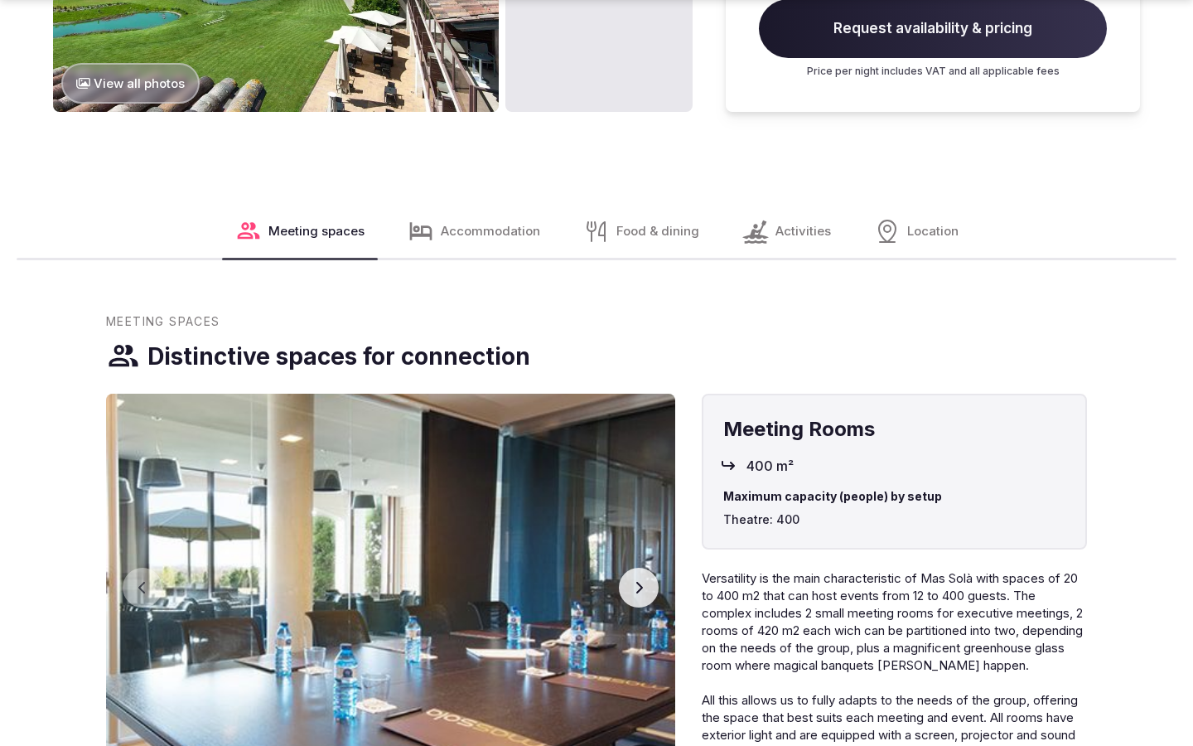
scroll to position [2794, 0]
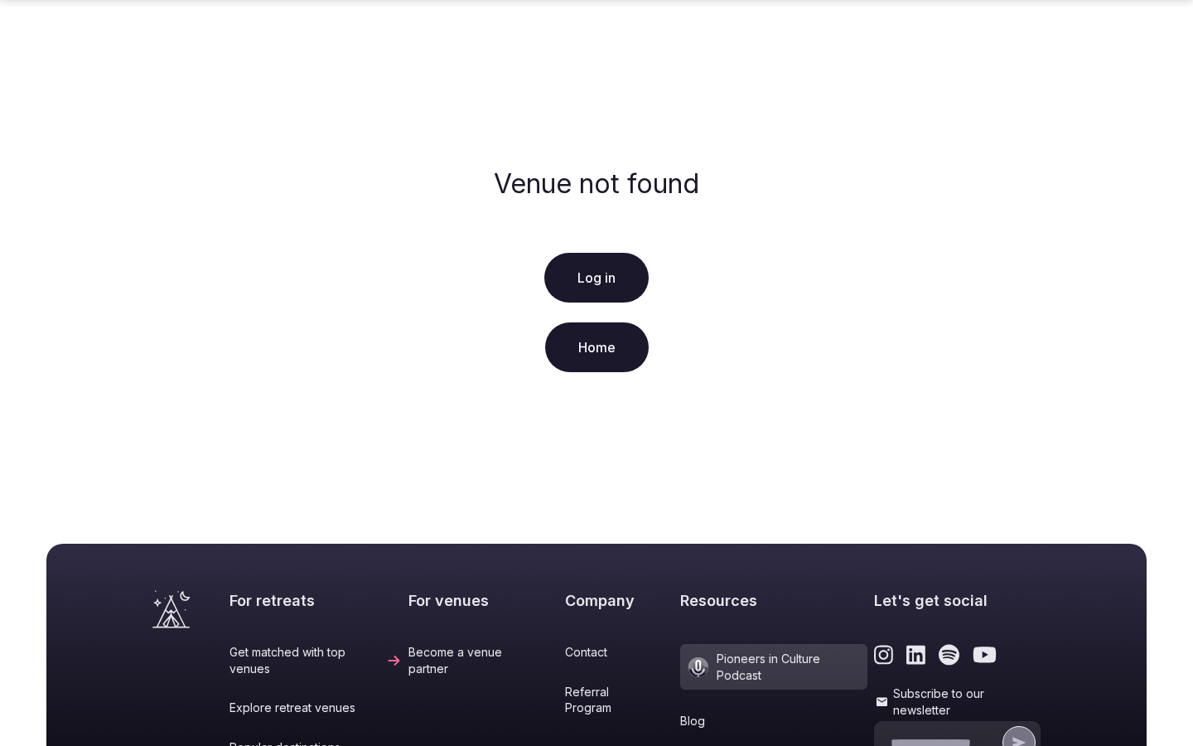
scroll to position [338, 0]
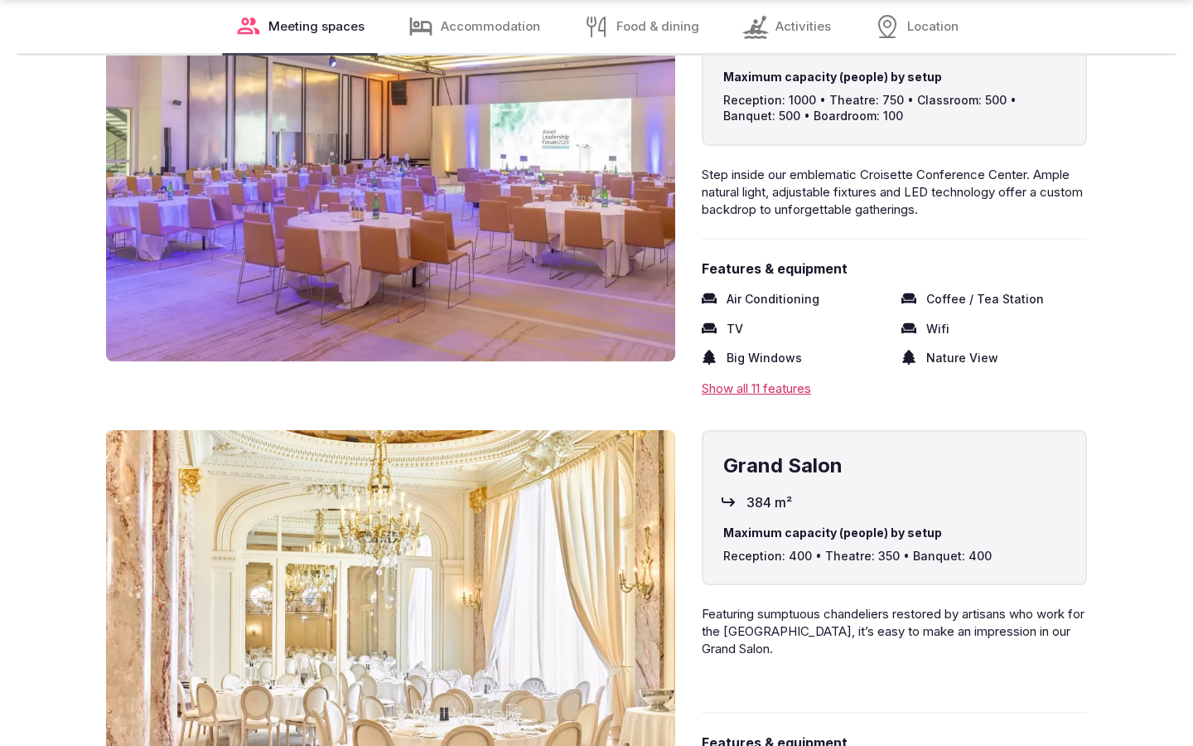
scroll to position [2738, 0]
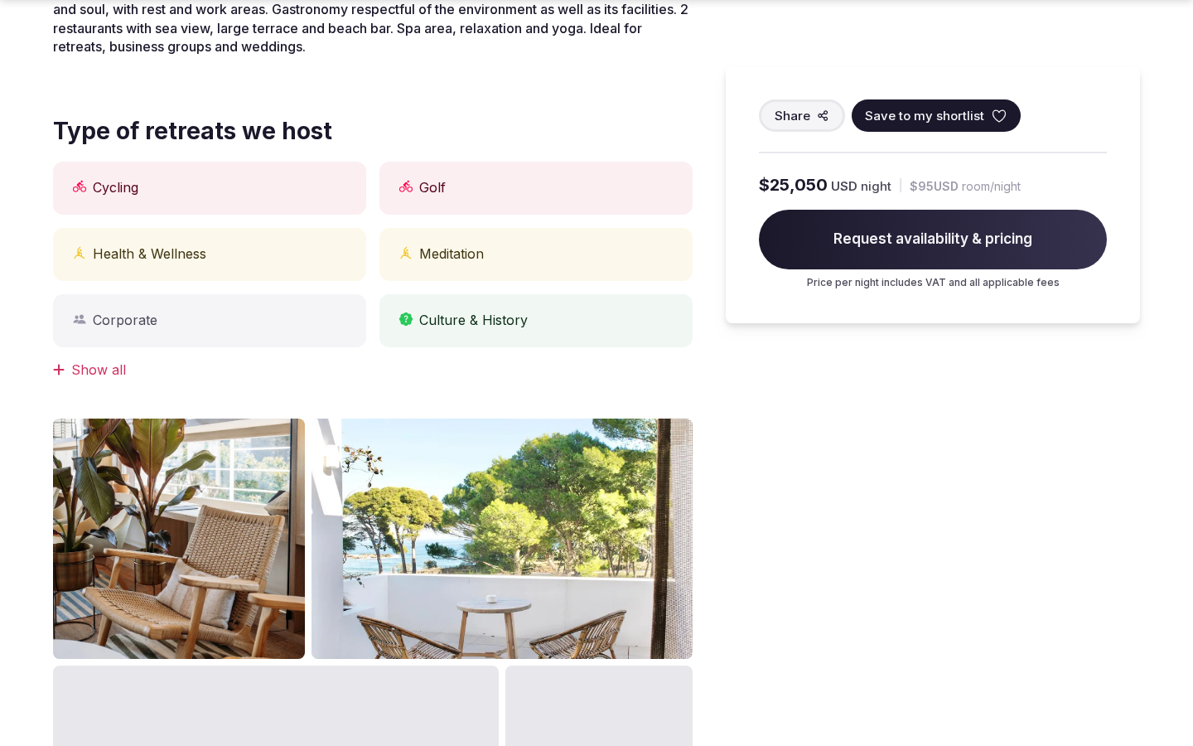
scroll to position [2083, 0]
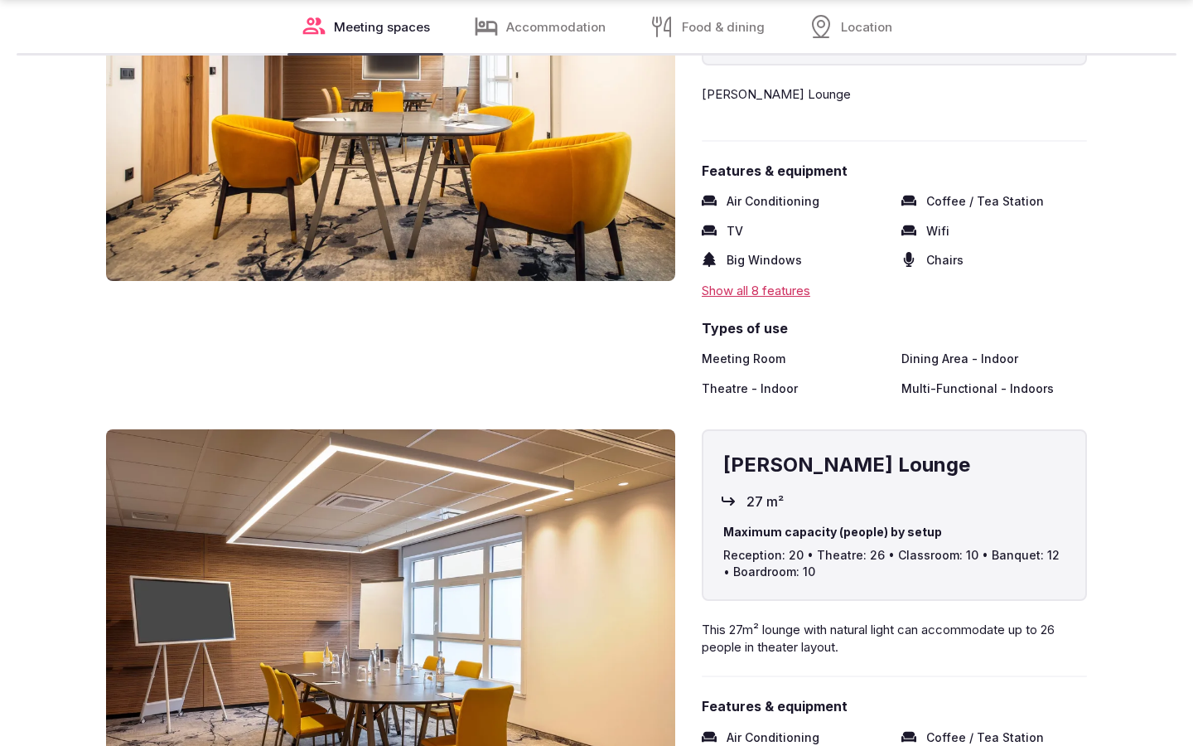
scroll to position [2738, 0]
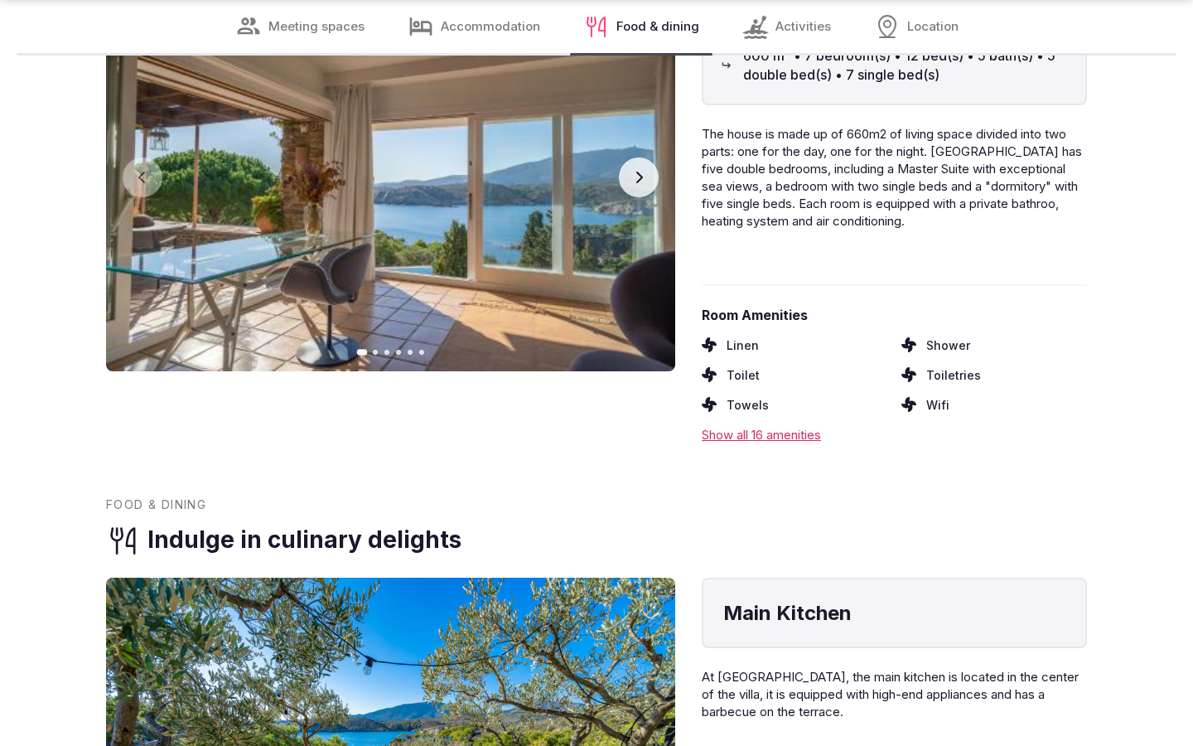
scroll to position [2634, 0]
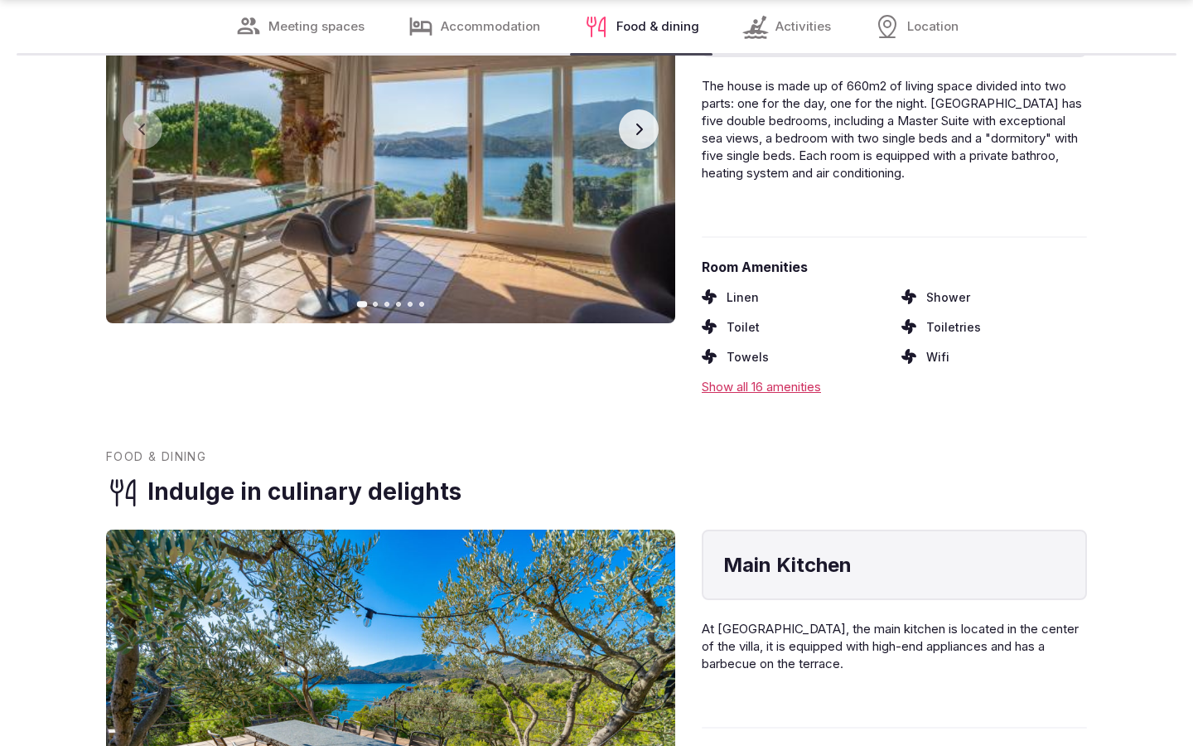
scroll to position [2682, 0]
